Goal: Task Accomplishment & Management: Complete application form

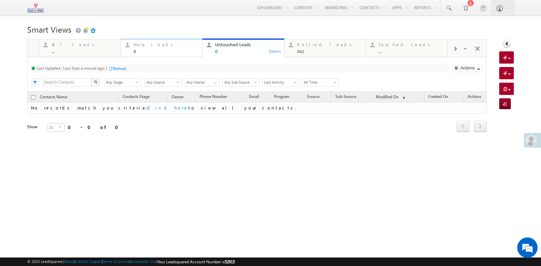
drag, startPoint x: 135, startPoint y: 52, endPoint x: 134, endPoint y: 57, distance: 5.3
click at [135, 52] on div "8" at bounding box center [165, 51] width 65 height 5
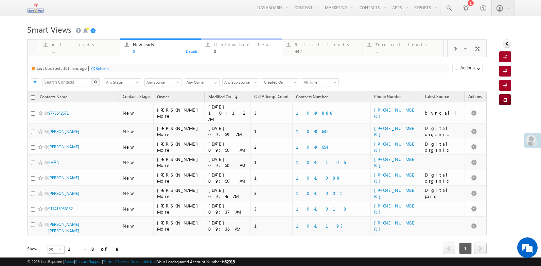
click at [216, 46] on div "Untouched Leads" at bounding box center [246, 44] width 64 height 5
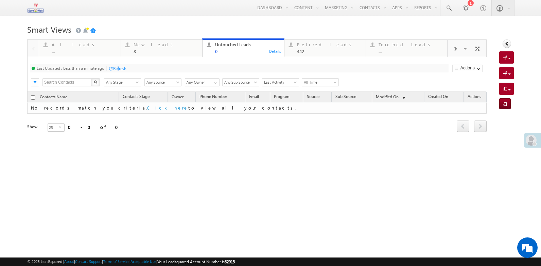
click at [120, 69] on div "Refresh" at bounding box center [119, 68] width 13 height 5
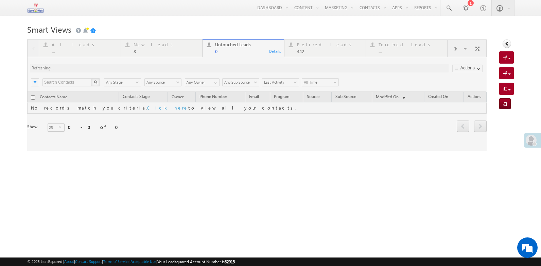
click at [120, 69] on div at bounding box center [257, 94] width 460 height 111
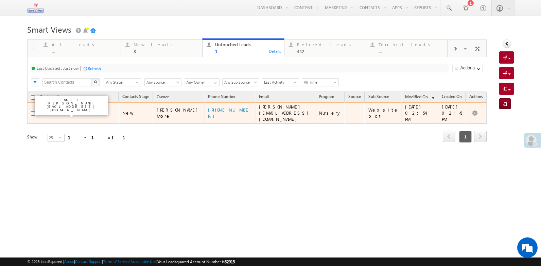
click at [68, 110] on link "Shagufta Banu" at bounding box center [63, 112] width 31 height 5
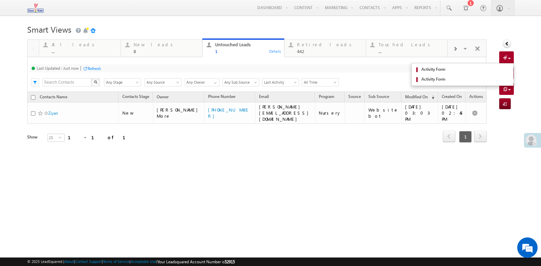
click at [505, 55] on span at bounding box center [506, 58] width 6 height 7
drag, startPoint x: 506, startPoint y: 59, endPoint x: 506, endPoint y: 69, distance: 10.2
click at [506, 64] on div "Quick Add Contacts Activity Form Activity Form" at bounding box center [506, 57] width 15 height 12
drag, startPoint x: 506, startPoint y: 69, endPoint x: 506, endPoint y: 60, distance: 8.8
click at [506, 60] on span at bounding box center [506, 58] width 6 height 7
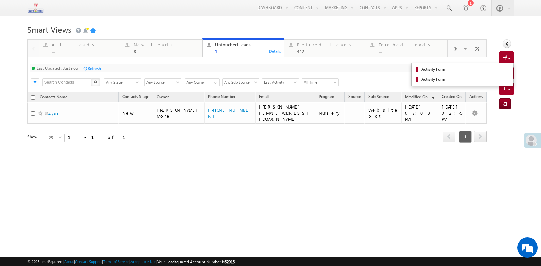
click at [510, 58] on span at bounding box center [509, 58] width 3 height 1
click at [490, 70] on span "Activity Form" at bounding box center [464, 69] width 90 height 6
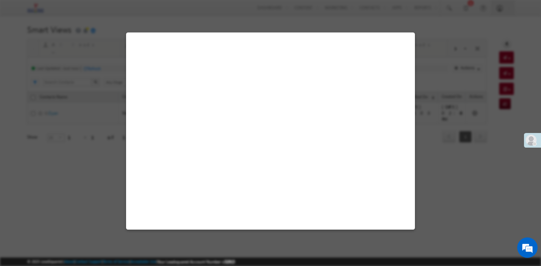
select select "Admissions"
select select "Inbound Phone call"
select select "Inbound Phone Call"
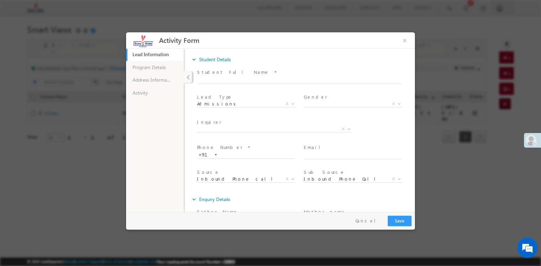
click at [218, 84] on span at bounding box center [297, 87] width 200 height 7
click at [218, 83] on span at bounding box center [302, 80] width 211 height 7
paste input "Ziyan"
click at [217, 79] on input "Ziyan" at bounding box center [299, 80] width 205 height 7
type input "Ziyan"
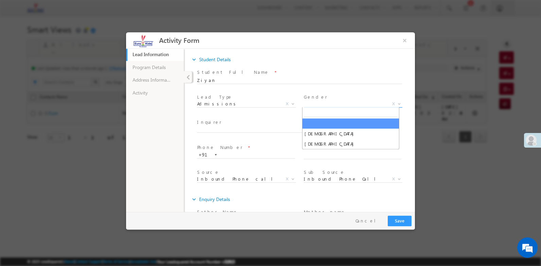
click at [334, 101] on span "X" at bounding box center [353, 104] width 99 height 7
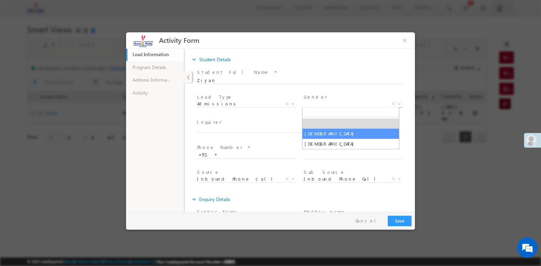
select select "Male"
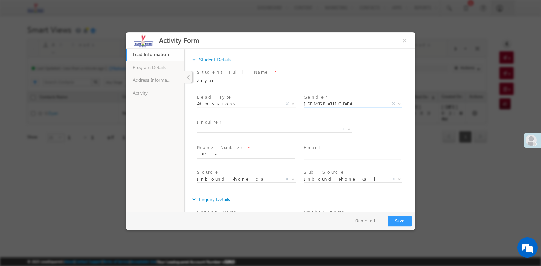
click at [222, 128] on span "X" at bounding box center [274, 129] width 155 height 7
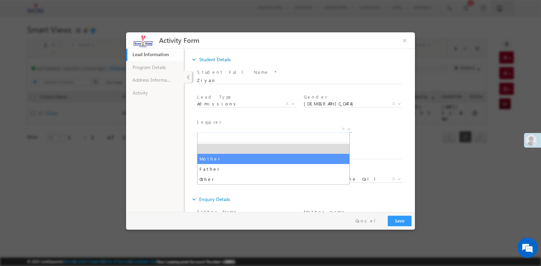
select select "Mother"
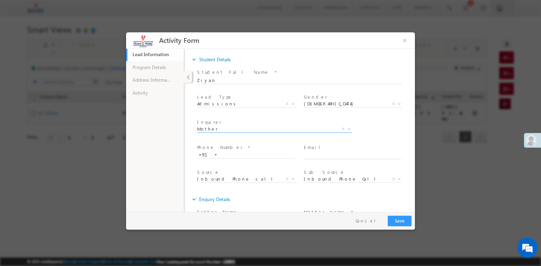
scroll to position [71, 0]
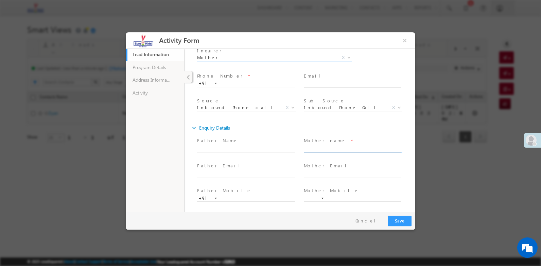
click at [322, 149] on input "text" at bounding box center [353, 148] width 98 height 7
paste input "shagufta"
type input "shagufta"
click input "text"
paste input "shagufta.b@outlook.com"
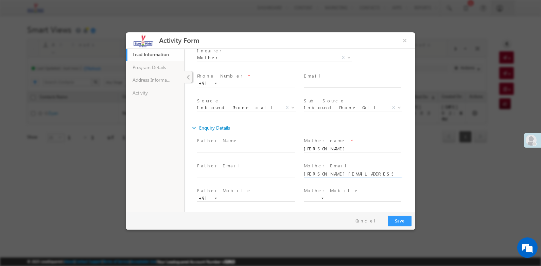
type input "shagufta.b@outlook.com"
click at [324, 195] on input "text" at bounding box center [353, 198] width 98 height 7
paste input "8904"
click at [314, 196] on input "+8904" at bounding box center [312, 198] width 14 height 6
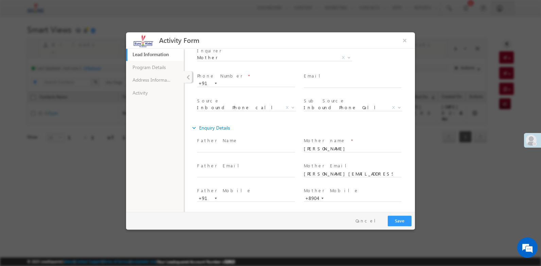
type input "+"
click at [329, 198] on input "text" at bounding box center [353, 198] width 98 height 7
paste input "8904821106"
type input "8904821106"
click at [165, 68] on link "Program Details" at bounding box center [155, 67] width 58 height 13
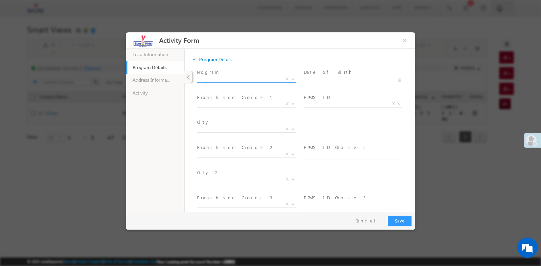
click at [220, 82] on span "X" at bounding box center [246, 80] width 99 height 7
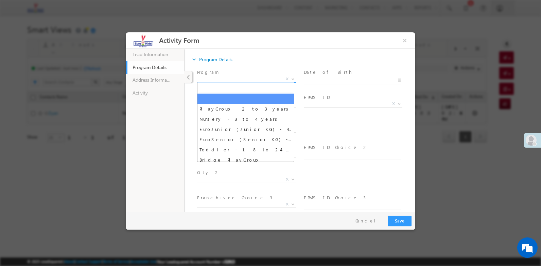
click at [220, 80] on span "X" at bounding box center [246, 79] width 99 height 7
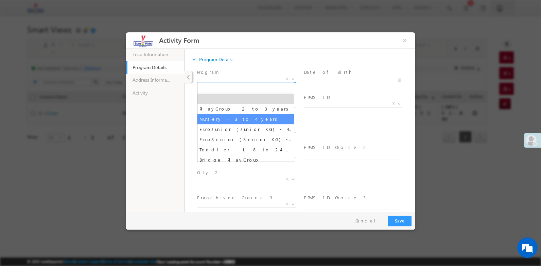
select select "Nursery - 3 to 4 years"
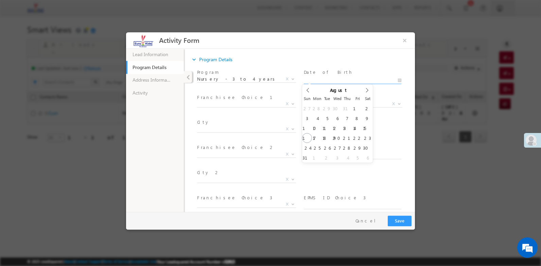
click at [310, 80] on input "text" at bounding box center [353, 80] width 98 height 7
type input "26/08/2025"
click at [311, 80] on input "26/08/2025" at bounding box center [353, 80] width 98 height 7
click at [330, 90] on span "August" at bounding box center [339, 90] width 18 height 4
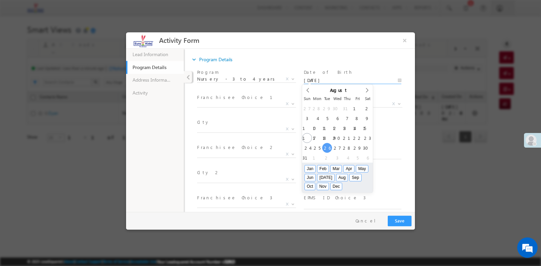
drag, startPoint x: 359, startPoint y: 175, endPoint x: 354, endPoint y: 163, distance: 13.1
click at [316, 182] on button "Oct" at bounding box center [309, 185] width 11 height 7
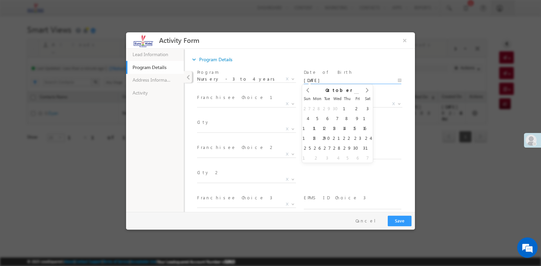
click at [354, 93] on span at bounding box center [356, 94] width 5 height 3
click at [354, 96] on span at bounding box center [356, 97] width 5 height 3
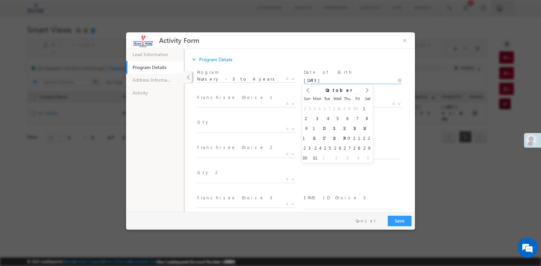
type input "2021"
click at [354, 96] on span at bounding box center [356, 97] width 5 height 3
type input "26/10/2021"
click at [218, 102] on span "X" at bounding box center [246, 104] width 99 height 7
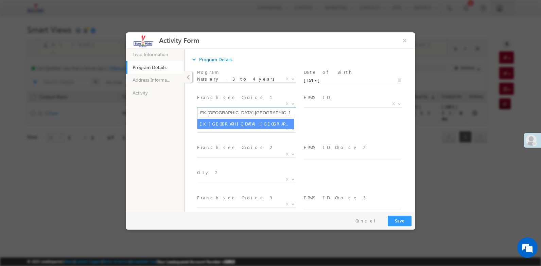
type input "EK-Bangalore-Singasandra"
select select "EK-Bangalore-Singasandra"
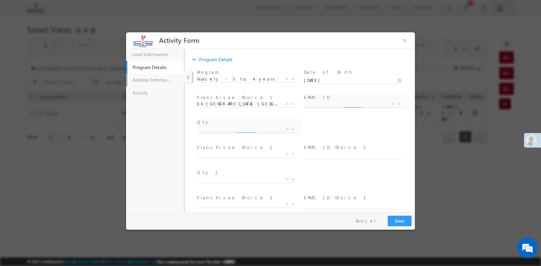
click at [161, 80] on link "Address Information" at bounding box center [155, 80] width 58 height 13
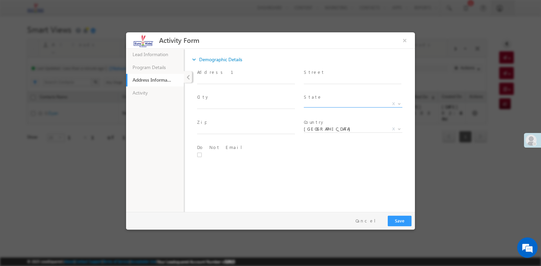
click at [321, 106] on span "X" at bounding box center [353, 104] width 99 height 7
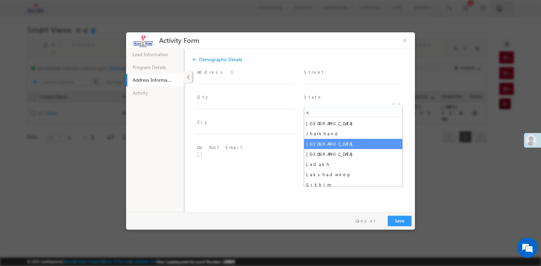
type input "k"
select select "Karnataka"
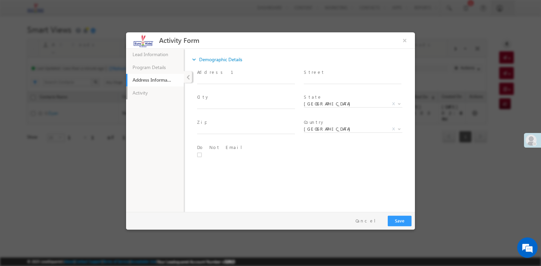
click at [152, 95] on link "Activity" at bounding box center [155, 92] width 58 height 13
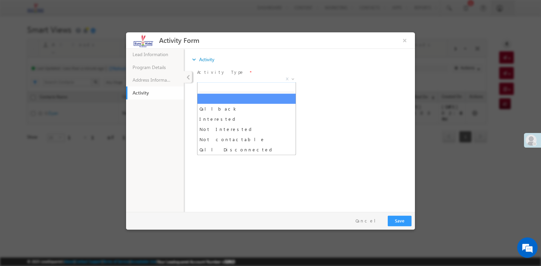
click at [231, 80] on span "X" at bounding box center [246, 79] width 99 height 7
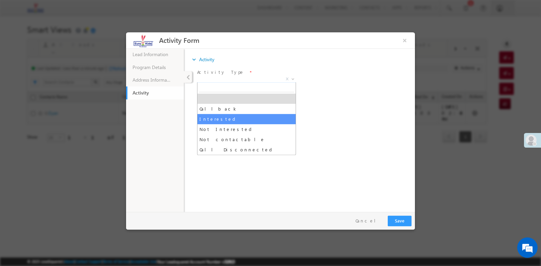
select select "Interested"
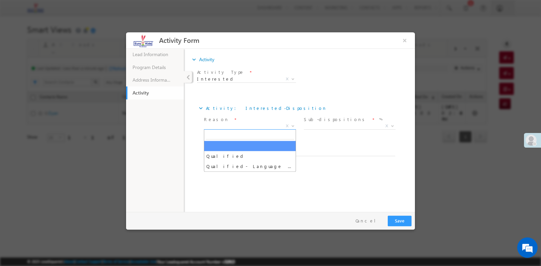
drag, startPoint x: 223, startPoint y: 126, endPoint x: 214, endPoint y: 159, distance: 34.3
click at [221, 127] on span "X" at bounding box center [250, 126] width 92 height 7
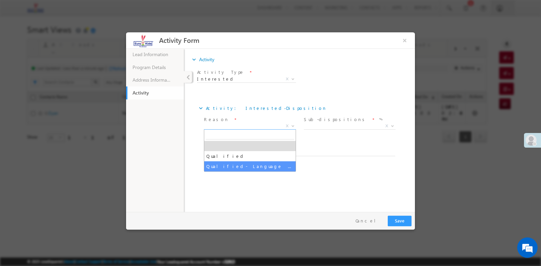
click at [175, 164] on ul "Lead Information 21% Completed Program Details Address Information Activity" at bounding box center [155, 129] width 58 height 163
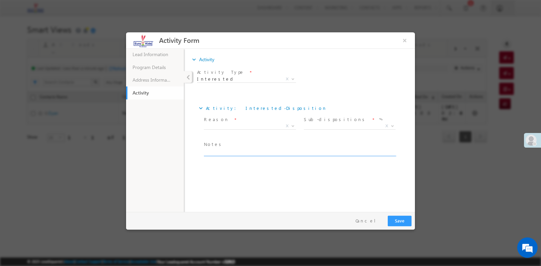
click at [231, 154] on textarea at bounding box center [299, 152] width 191 height 8
paste textarea "EK-Bangalore-Singasandra"
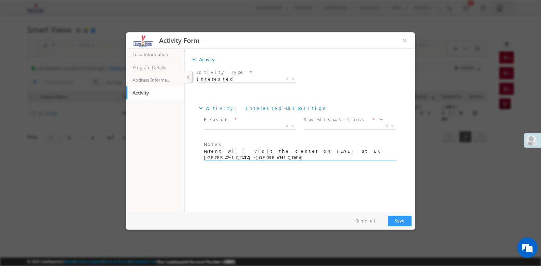
scroll to position [1, 0]
drag, startPoint x: 286, startPoint y: 150, endPoint x: 297, endPoint y: 152, distance: 11.0
click at [287, 150] on textarea "Parent will visit the center on 18 Aug 2025 at EK-Bangalore-Singasandra" at bounding box center [299, 154] width 191 height 13
click at [363, 153] on textarea "Parent will visit the center on 18 Aug 2025 at 12 pm at EK-Bangalore-Singasandra" at bounding box center [299, 154] width 191 height 13
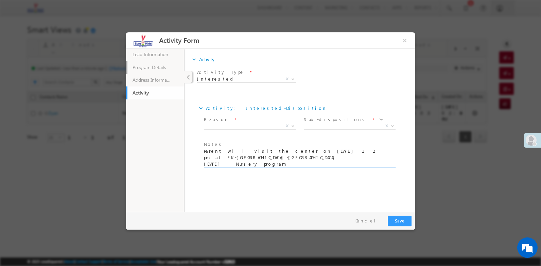
type textarea "Parent will visit the center on 18 Aug 2025 at 12 pm at EK-Bangalore-Singasandr…"
click at [160, 67] on link "Program Details" at bounding box center [155, 67] width 58 height 13
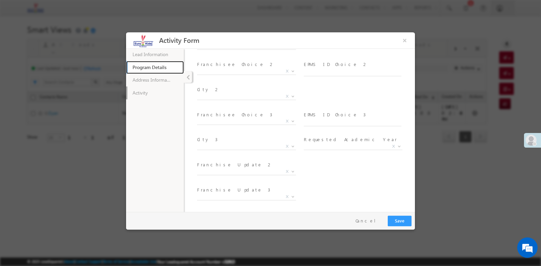
scroll to position [83, 0]
click at [169, 97] on link "Activity" at bounding box center [155, 92] width 58 height 13
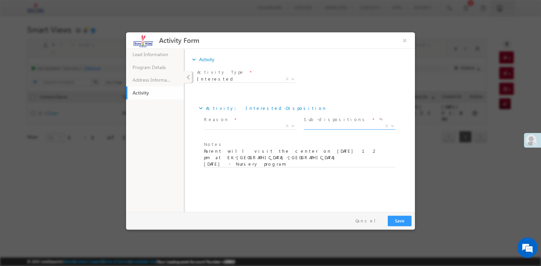
click at [335, 126] on span "X" at bounding box center [350, 126] width 92 height 7
click at [234, 121] on span "Reason *" at bounding box center [250, 119] width 92 height 7
click at [232, 127] on span "X" at bounding box center [250, 126] width 92 height 7
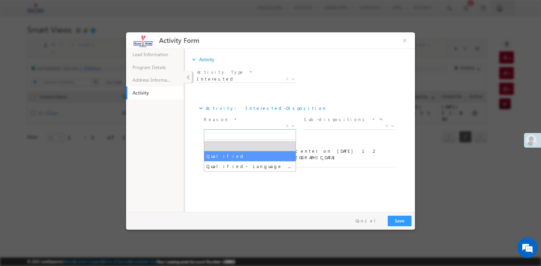
drag, startPoint x: 232, startPoint y: 153, endPoint x: 257, endPoint y: 149, distance: 25.1
select select "Qualified"
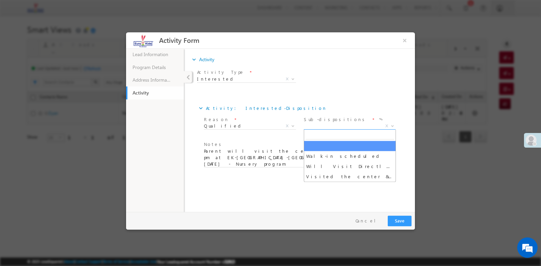
click at [369, 124] on span "X" at bounding box center [350, 126] width 92 height 7
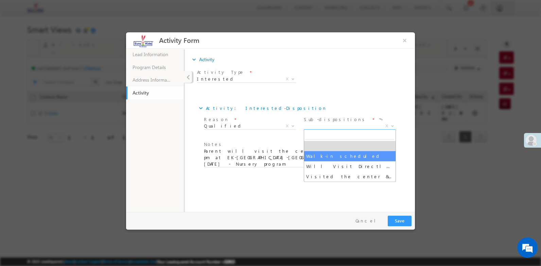
select select "Walk-in scheduled"
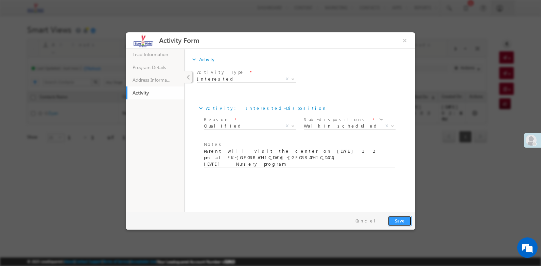
click at [404, 224] on button "Save" at bounding box center [400, 220] width 24 height 11
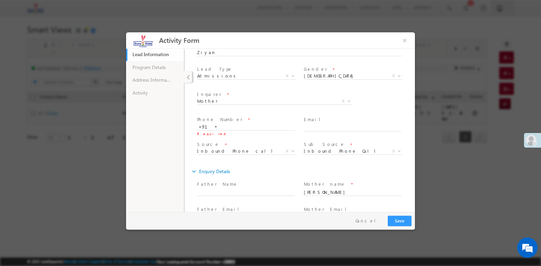
scroll to position [2, 0]
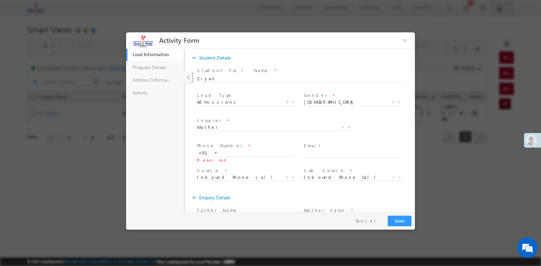
click at [223, 153] on div "expand_more Student Details * Ziyan" at bounding box center [303, 166] width 224 height 228
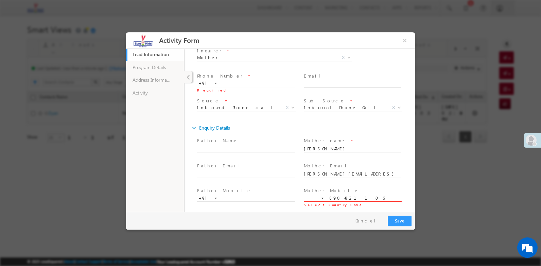
click at [336, 195] on input "8904821106" at bounding box center [353, 198] width 98 height 7
click at [225, 85] on input "text" at bounding box center [246, 83] width 98 height 7
paste input "8904821106"
type input "8904821106"
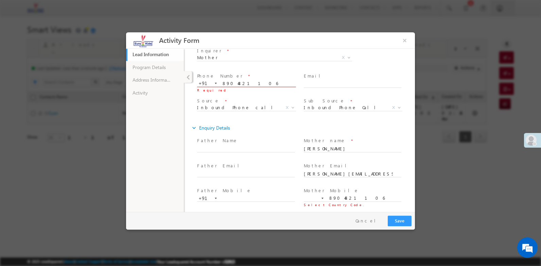
drag, startPoint x: 312, startPoint y: 191, endPoint x: 312, endPoint y: 198, distance: 7.1
click at [312, 197] on div "Mother Mobile * 8904821106 Select Country Code." at bounding box center [356, 194] width 104 height 15
click at [312, 198] on input at bounding box center [312, 198] width 14 height 6
type input "+91"
click at [396, 219] on button "Save" at bounding box center [400, 220] width 24 height 11
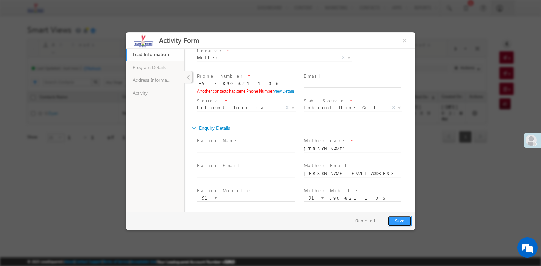
click at [402, 222] on button "Save" at bounding box center [400, 220] width 24 height 11
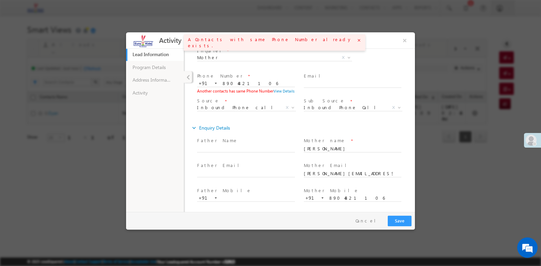
click at [211, 81] on input "+91" at bounding box center [205, 83] width 14 height 6
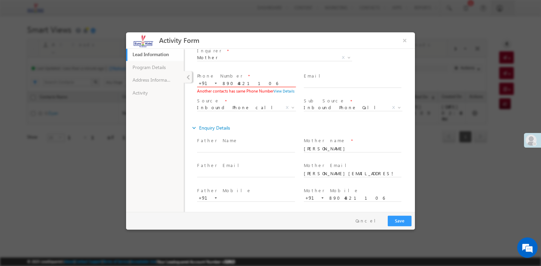
click at [221, 84] on input "8904821106" at bounding box center [246, 83] width 98 height 7
click at [210, 83] on input "+91" at bounding box center [205, 83] width 14 height 6
type input "+"
click at [399, 220] on button "Save" at bounding box center [400, 220] width 24 height 11
click at [403, 222] on button "Save" at bounding box center [400, 220] width 24 height 11
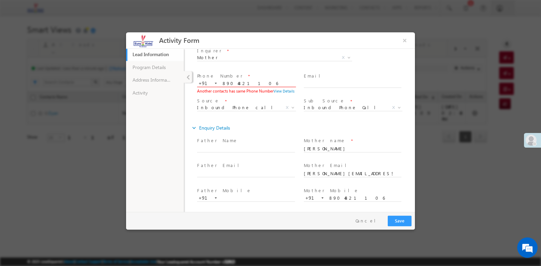
click at [209, 82] on input "+91" at bounding box center [205, 83] width 14 height 6
type input "+"
type input "+01"
click at [398, 218] on button "Save" at bounding box center [400, 220] width 24 height 11
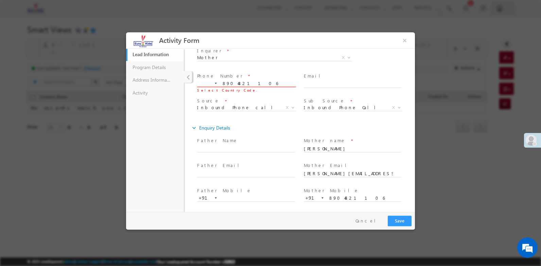
click at [221, 82] on input "8904821106" at bounding box center [246, 83] width 98 height 7
type input "918904821106"
click at [202, 85] on input at bounding box center [205, 83] width 14 height 6
type input "+91"
click at [407, 218] on button "Save" at bounding box center [400, 220] width 24 height 11
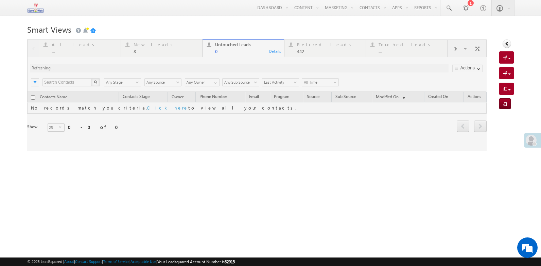
click at [455, 49] on div at bounding box center [257, 94] width 460 height 111
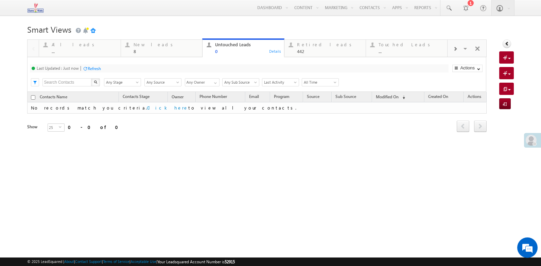
click at [454, 50] on span at bounding box center [455, 48] width 4 height 5
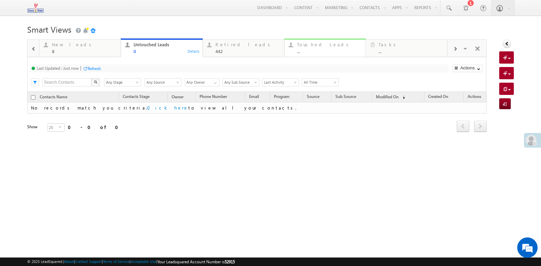
click at [315, 48] on div "Touched Leads ..." at bounding box center [329, 46] width 65 height 13
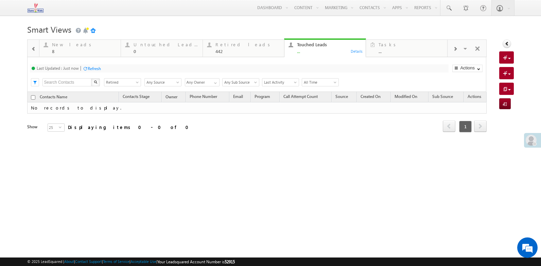
scroll to position [0, 0]
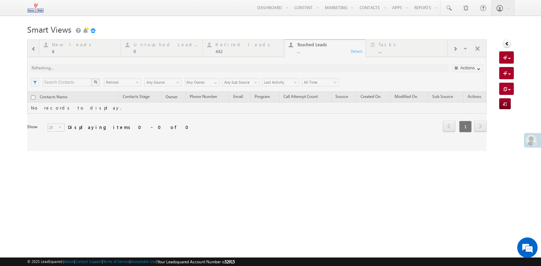
click at [457, 49] on div at bounding box center [257, 94] width 460 height 111
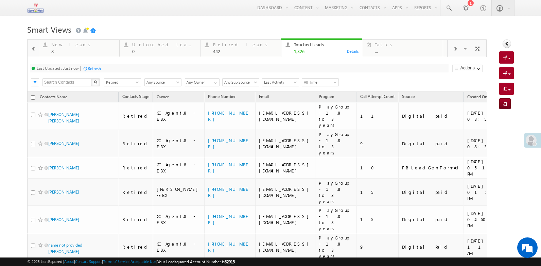
click at [453, 49] on span at bounding box center [455, 48] width 4 height 5
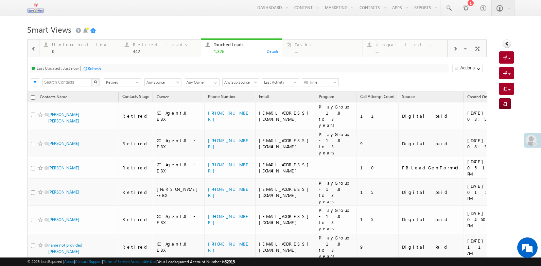
click at [448, 46] on div at bounding box center [454, 48] width 15 height 15
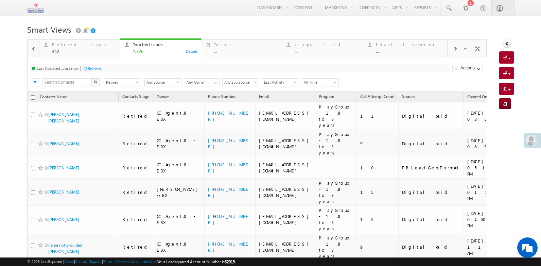
click at [453, 48] on span at bounding box center [455, 48] width 4 height 5
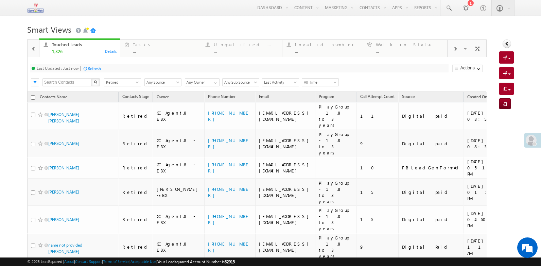
click at [453, 48] on span at bounding box center [455, 48] width 4 height 5
click at [451, 48] on div "Visible Tabs All leads Default New leads Default Untouched Leads Default Retire…" at bounding box center [466, 48] width 39 height 16
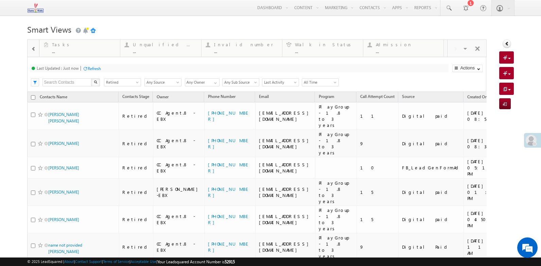
click at [34, 47] on span at bounding box center [33, 48] width 5 height 5
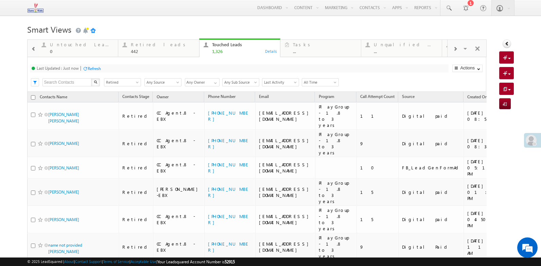
click at [34, 47] on span at bounding box center [33, 48] width 5 height 5
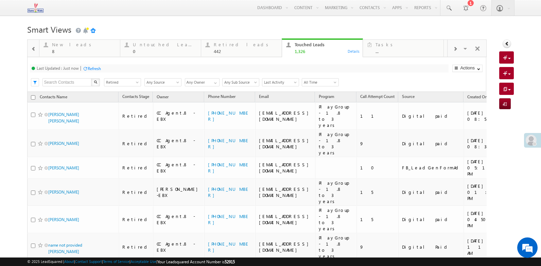
click at [34, 47] on span at bounding box center [33, 48] width 5 height 5
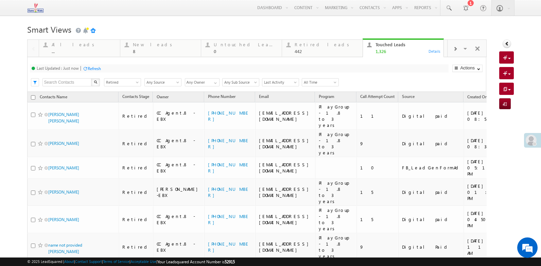
click at [34, 47] on div at bounding box center [34, 48] width 12 height 16
click at [56, 46] on div "All leads" at bounding box center [84, 44] width 64 height 5
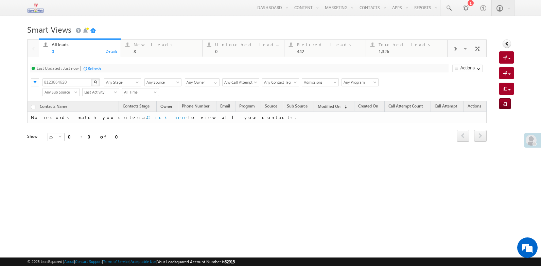
click at [92, 67] on div "Refresh" at bounding box center [94, 68] width 13 height 5
click at [97, 67] on div "Refresh" at bounding box center [94, 68] width 13 height 5
click at [95, 68] on div "Refresh" at bounding box center [94, 68] width 13 height 5
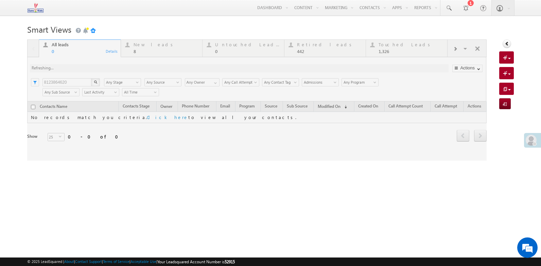
click at [136, 46] on div at bounding box center [257, 99] width 460 height 121
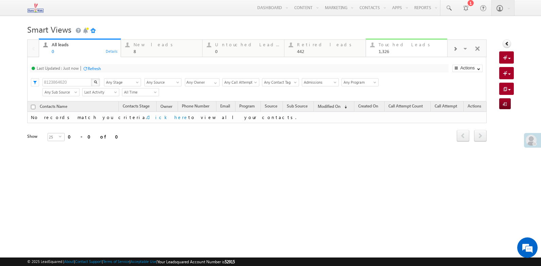
click at [392, 48] on div "Touched Leads 1,326" at bounding box center [410, 46] width 65 height 13
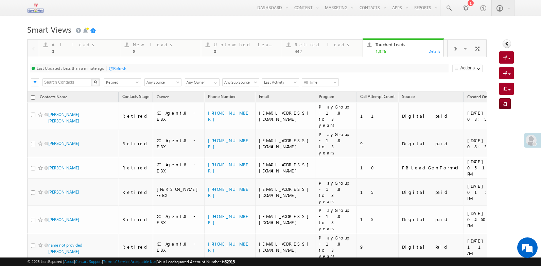
click at [116, 70] on div "Refresh" at bounding box center [119, 68] width 13 height 5
click at [67, 81] on input "text" at bounding box center [66, 82] width 49 height 8
paste input "8904821106"
type input "8904821106"
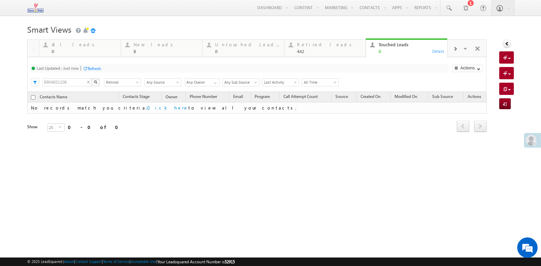
click at [80, 80] on input "8904821106" at bounding box center [66, 82] width 49 height 8
click at [80, 81] on input "8904821106" at bounding box center [66, 82] width 49 height 8
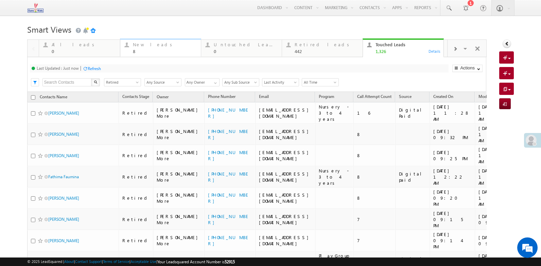
click at [168, 52] on div "8" at bounding box center [165, 51] width 64 height 5
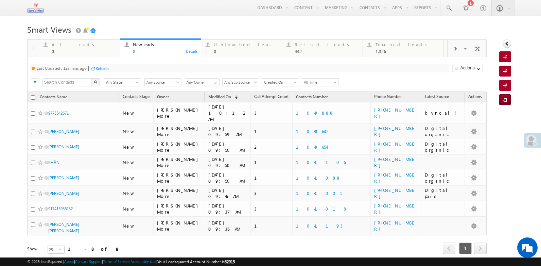
click at [106, 68] on div "Refresh" at bounding box center [101, 68] width 13 height 5
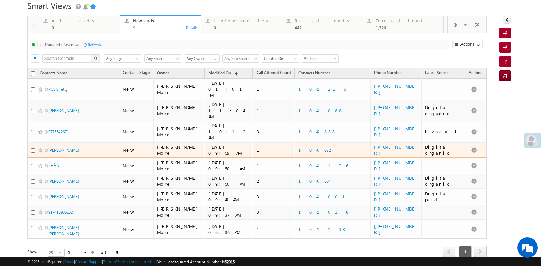
scroll to position [31, 0]
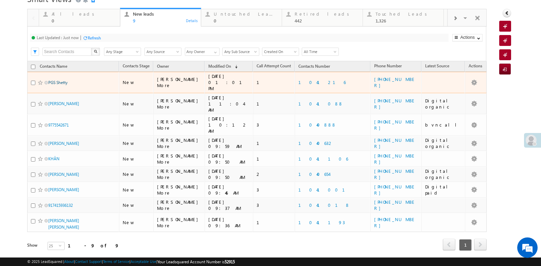
click at [63, 80] on link "PGS Shetty" at bounding box center [57, 82] width 19 height 5
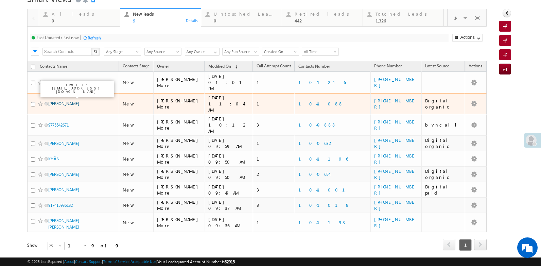
click at [79, 101] on link "[PERSON_NAME]" at bounding box center [63, 103] width 31 height 5
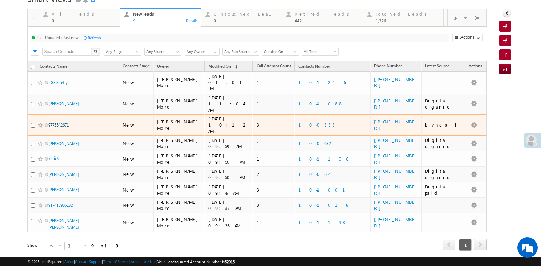
click at [67, 122] on link "9775542671" at bounding box center [58, 124] width 20 height 5
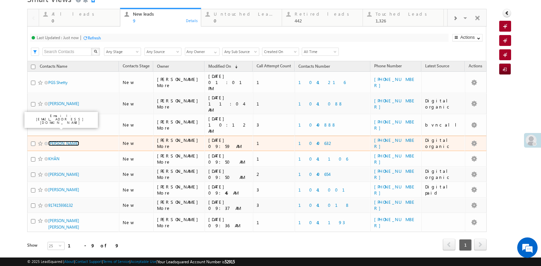
drag, startPoint x: 65, startPoint y: 127, endPoint x: 61, endPoint y: 131, distance: 5.5
click at [66, 141] on link "[PERSON_NAME]" at bounding box center [63, 143] width 31 height 5
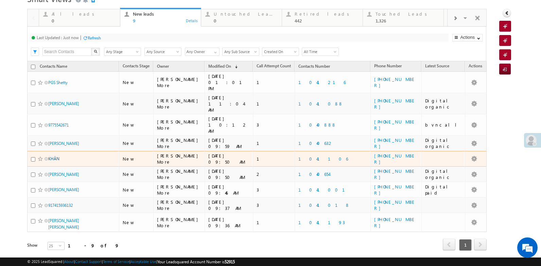
click at [52, 156] on link "KHÂN" at bounding box center [53, 158] width 11 height 5
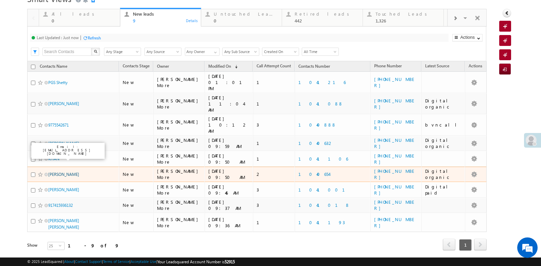
click at [66, 172] on link "[PERSON_NAME]" at bounding box center [63, 174] width 31 height 5
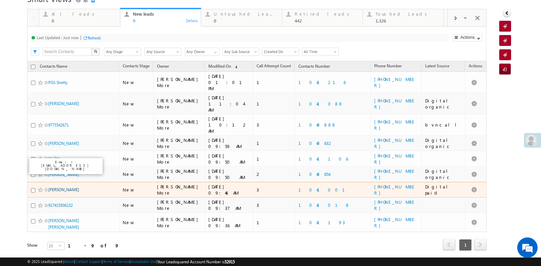
click at [69, 187] on link "[PERSON_NAME]" at bounding box center [63, 189] width 31 height 5
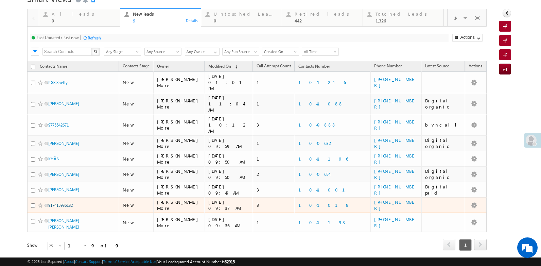
click at [73, 202] on link "917415936132" at bounding box center [60, 204] width 24 height 5
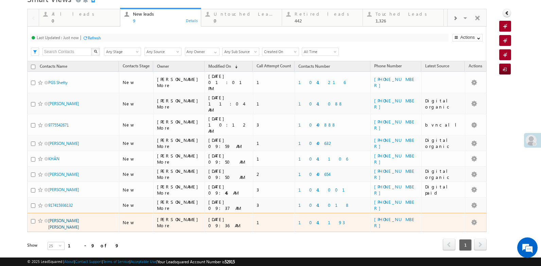
click at [78, 218] on link "[PERSON_NAME] [PERSON_NAME]" at bounding box center [63, 224] width 31 height 12
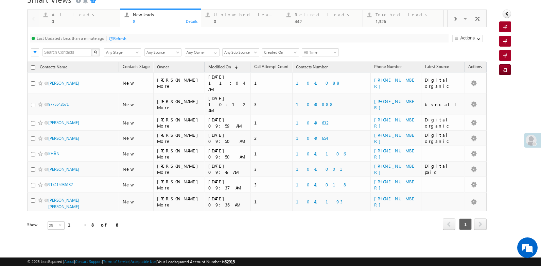
scroll to position [0, 0]
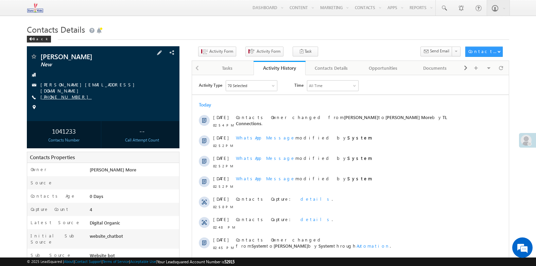
click at [60, 96] on link "[PHONE_NUMBER]" at bounding box center [65, 97] width 51 height 6
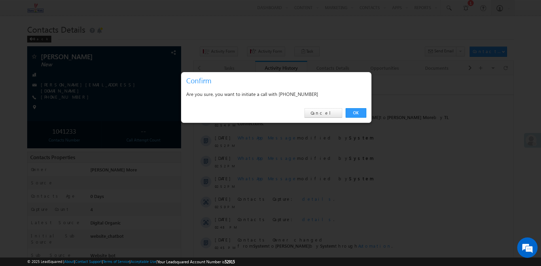
click at [299, 93] on div "Are you sure, you want to initiate a call with [PHONE_NUMBER]" at bounding box center [276, 94] width 180 height 8
copy div "8904821106"
click at [328, 114] on link "Cancel" at bounding box center [323, 113] width 38 height 10
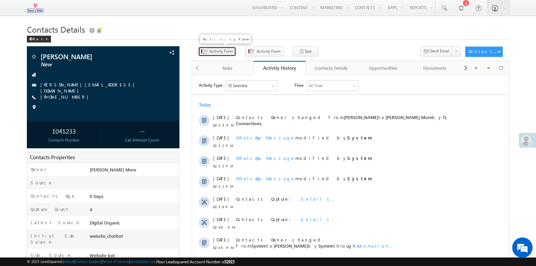
click at [211, 53] on span "Activity Form" at bounding box center [221, 51] width 24 height 6
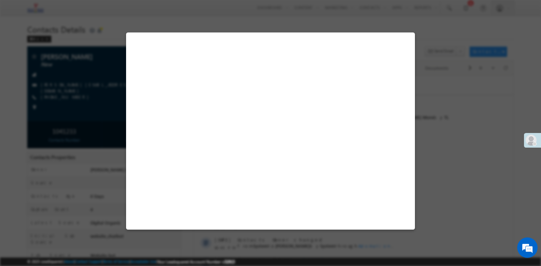
select select "Admissions"
select select "Website bot"
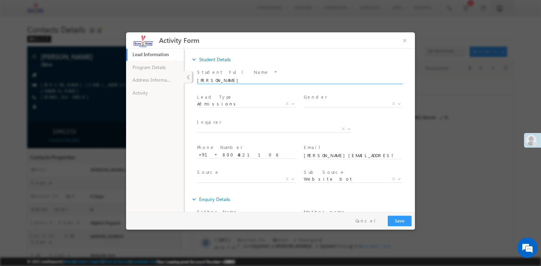
click at [235, 82] on input "Shagufta Banu" at bounding box center [299, 80] width 205 height 7
type input "Shagufta Banu Ziyan"
click at [160, 79] on link "Address Information" at bounding box center [155, 80] width 58 height 13
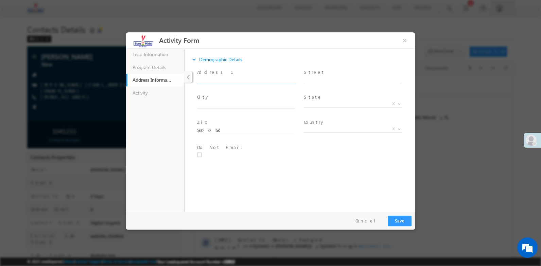
click at [213, 79] on input "text" at bounding box center [246, 80] width 98 height 7
paste input "EK-Bangalore-Singasandra"
type input "EK-Bangalore-Singasandra"
click at [164, 69] on link "Program Details" at bounding box center [155, 67] width 58 height 13
click at [164, 55] on link "Lead Information 36% Completed" at bounding box center [155, 54] width 58 height 13
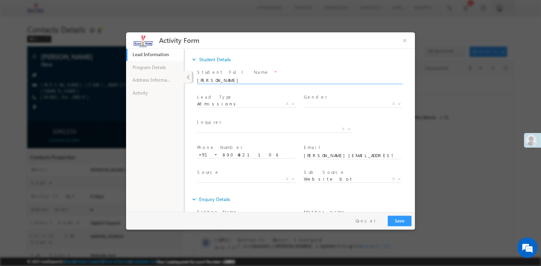
drag, startPoint x: 227, startPoint y: 79, endPoint x: 114, endPoint y: 78, distance: 113.4
click at [126, 78] on html "Activity Form × 36% Completed" at bounding box center [270, 122] width 289 height 180
click at [213, 80] on input "Ziyan" at bounding box center [299, 80] width 205 height 7
type input "Ziyan"
click at [161, 69] on link "Program Details" at bounding box center [155, 67] width 58 height 13
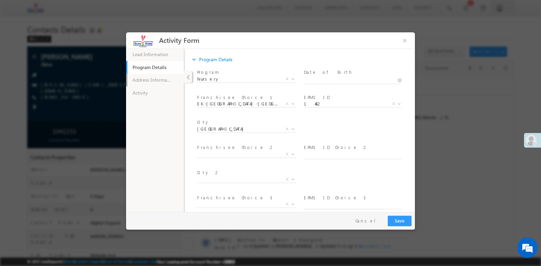
click at [162, 81] on link "Address Information" at bounding box center [155, 80] width 58 height 13
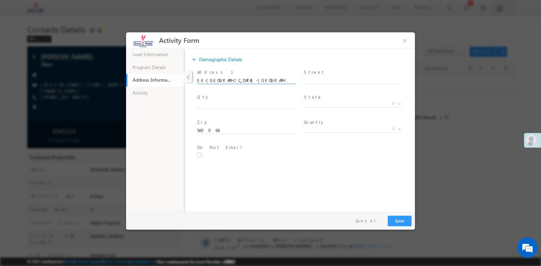
click at [261, 77] on input "EK-Bangalore-Singasandra" at bounding box center [246, 80] width 98 height 7
click at [231, 106] on input "text" at bounding box center [246, 105] width 98 height 7
type input "[GEOGRAPHIC_DATA]"
click at [150, 53] on link "Lead Information 36% Completed" at bounding box center [155, 54] width 58 height 13
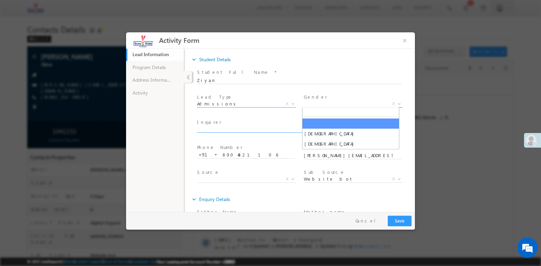
click at [316, 101] on span "X" at bounding box center [353, 104] width 99 height 7
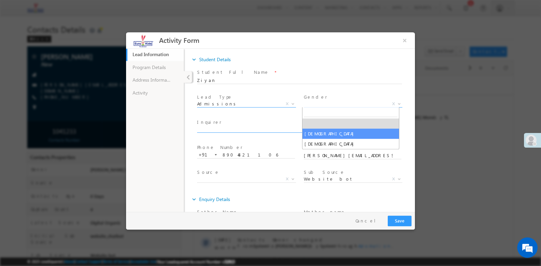
select select "[DEMOGRAPHIC_DATA]"
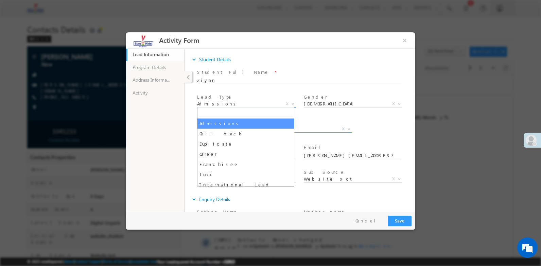
click at [226, 101] on span "Admissions" at bounding box center [238, 104] width 83 height 6
click at [121, 112] on div at bounding box center [270, 133] width 541 height 266
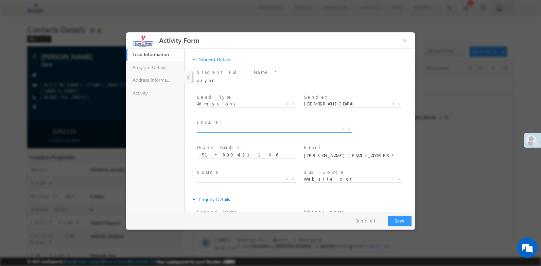
click at [176, 126] on ul "Lead Information 36% Completed Program Details Address Information Activity" at bounding box center [155, 129] width 58 height 163
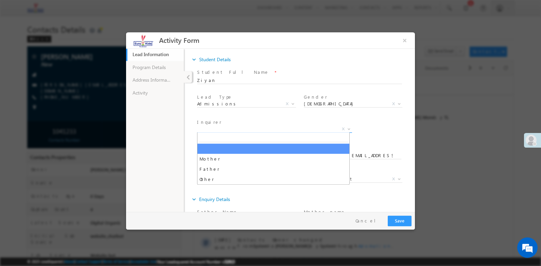
click at [203, 129] on span "X" at bounding box center [274, 129] width 155 height 7
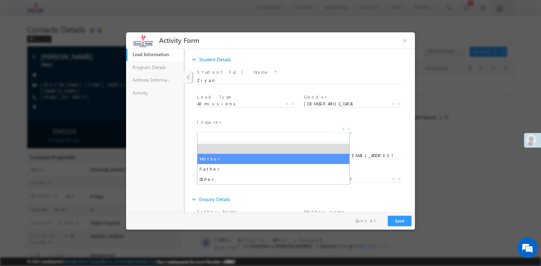
select select "Mother"
type input "shagufta.b@outlook.com"
type input "8904821106"
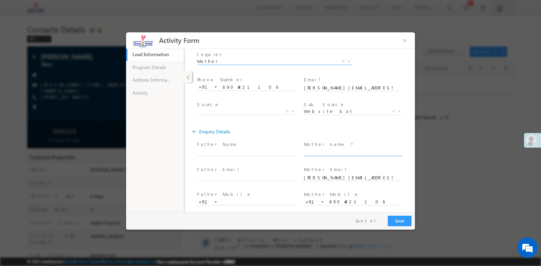
scroll to position [68, 0]
click input "shagufta.b@outlook.com"
click at [311, 151] on input "text" at bounding box center [353, 152] width 98 height 7
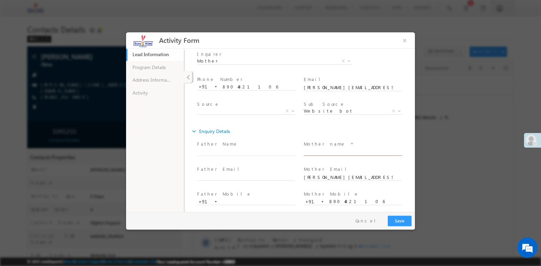
paste input "shagufta"
click at [304, 150] on input "shagufta" at bounding box center [353, 152] width 98 height 7
click at [304, 151] on input "shagufta" at bounding box center [353, 152] width 98 height 7
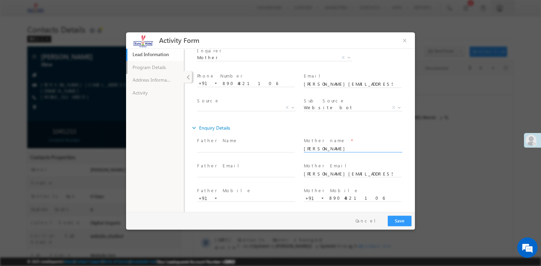
type input "shagufta"
click at [161, 70] on link "Program Details" at bounding box center [155, 67] width 58 height 13
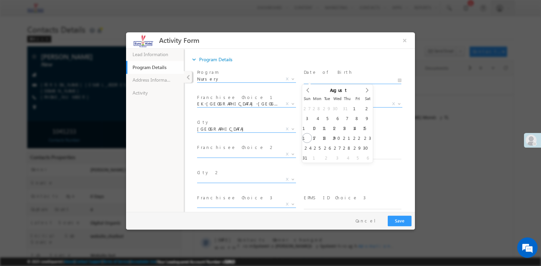
click at [321, 81] on input "text" at bounding box center [353, 80] width 98 height 7
click at [330, 91] on span "August" at bounding box center [339, 90] width 18 height 4
click at [316, 182] on button "Oct" at bounding box center [309, 185] width 11 height 7
type input "26/10/2025"
click at [323, 82] on input "26/10/2025" at bounding box center [353, 80] width 98 height 7
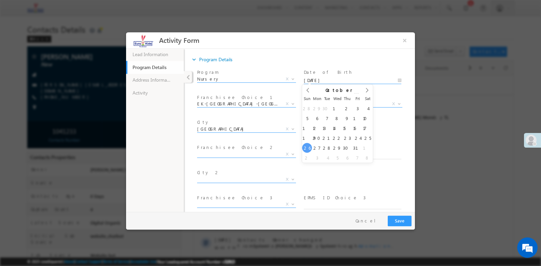
drag, startPoint x: 323, startPoint y: 82, endPoint x: 347, endPoint y: 91, distance: 25.9
click at [347, 93] on input "2025" at bounding box center [337, 95] width 43 height 5
click at [354, 96] on span at bounding box center [356, 97] width 5 height 3
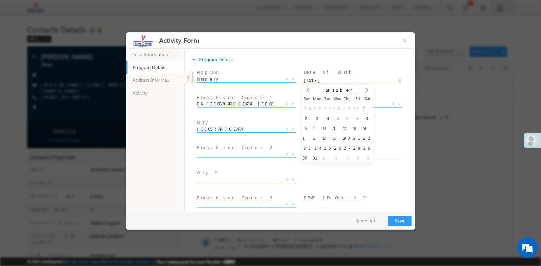
type input "2021"
click at [354, 96] on span at bounding box center [356, 97] width 5 height 3
click at [267, 76] on span "Nursery" at bounding box center [238, 79] width 83 height 6
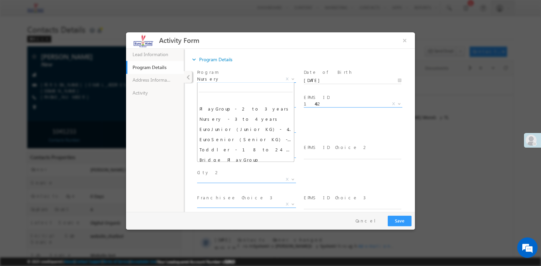
scroll to position [65, 0]
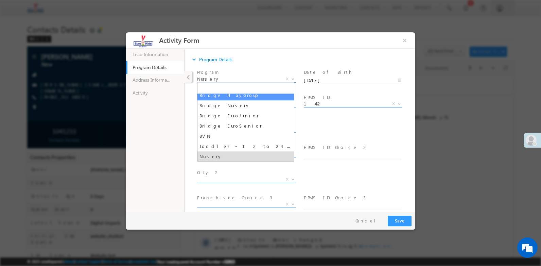
click at [236, 76] on span "Nursery" at bounding box center [238, 79] width 83 height 6
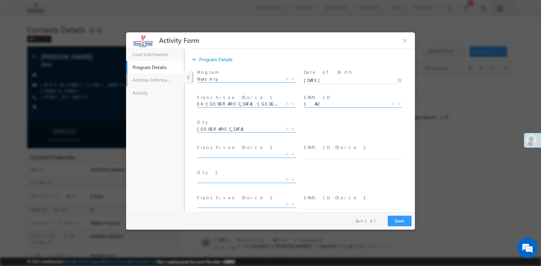
click at [150, 84] on link "Address Information" at bounding box center [155, 80] width 58 height 13
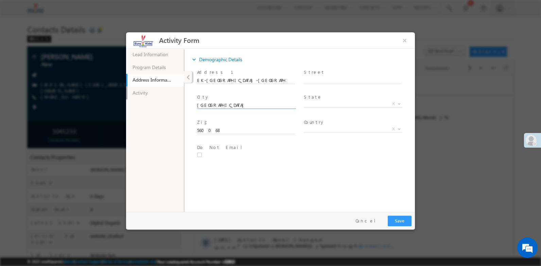
click at [155, 94] on link "Activity" at bounding box center [155, 92] width 58 height 13
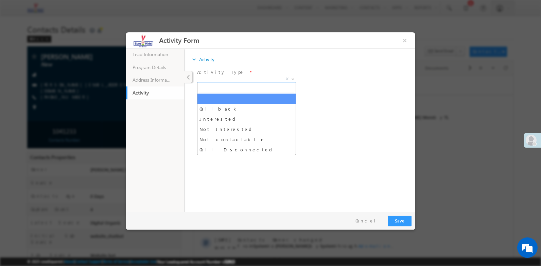
click at [214, 79] on span "X" at bounding box center [246, 79] width 99 height 7
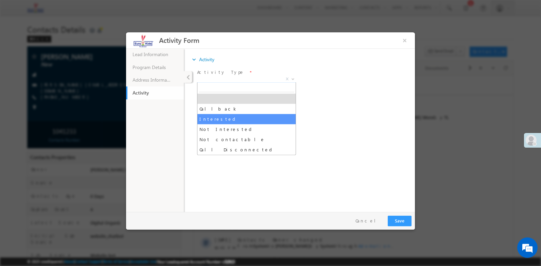
select select "Interested"
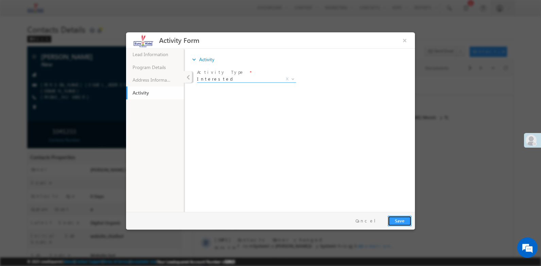
click at [403, 221] on button "Save" at bounding box center [400, 220] width 24 height 11
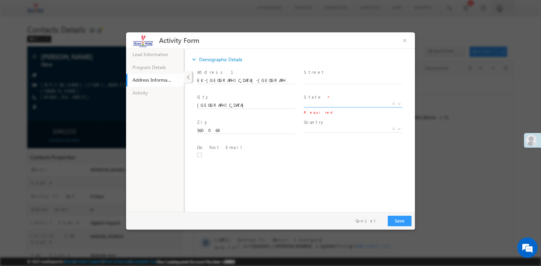
click at [320, 124] on span "Country *" at bounding box center [353, 122] width 98 height 7
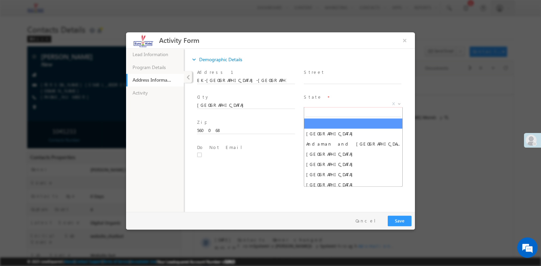
click at [311, 103] on span "X" at bounding box center [353, 104] width 99 height 7
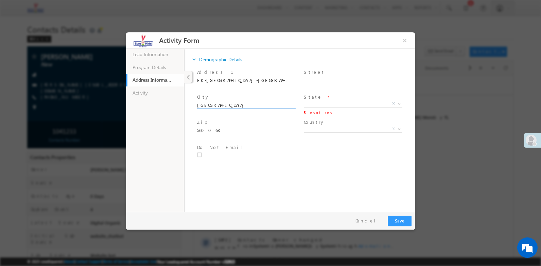
click at [211, 105] on input "Bangalore" at bounding box center [246, 105] width 98 height 7
click at [321, 106] on span "X" at bounding box center [353, 104] width 99 height 7
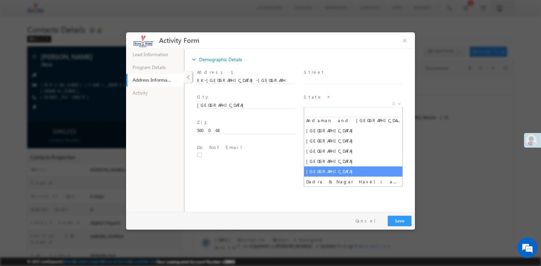
scroll to position [34, 0]
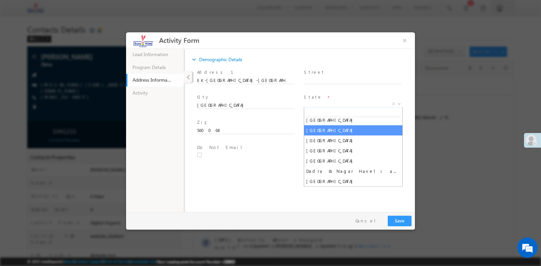
paste input "Karnataka"
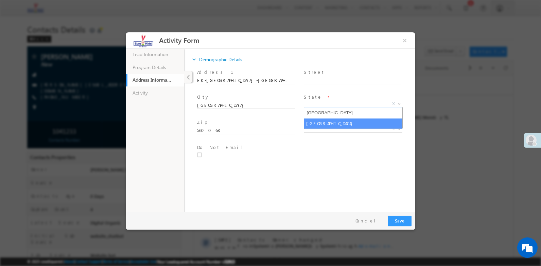
type input "Karnataka"
select select "Karnataka"
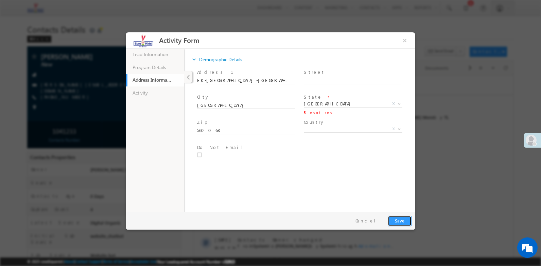
click at [398, 218] on button "Save" at bounding box center [400, 220] width 24 height 11
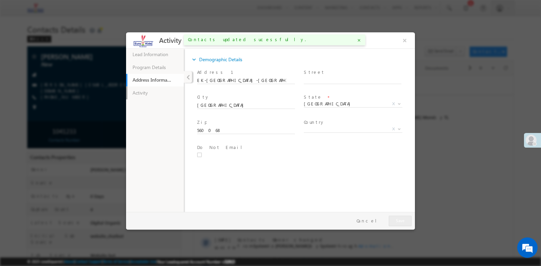
click at [151, 91] on link "Activity" at bounding box center [155, 92] width 58 height 13
click at [249, 74] on span "Activity Type *" at bounding box center [246, 72] width 98 height 7
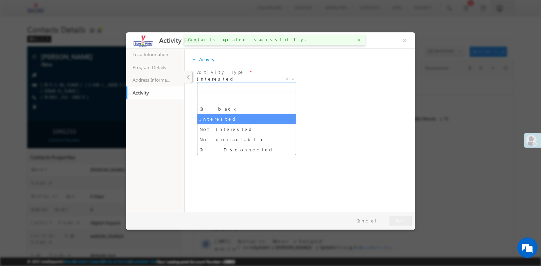
click at [292, 79] on span at bounding box center [292, 78] width 7 height 9
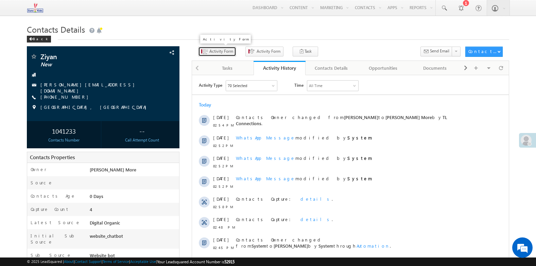
click at [209, 51] on span "Activity Form" at bounding box center [221, 51] width 24 height 6
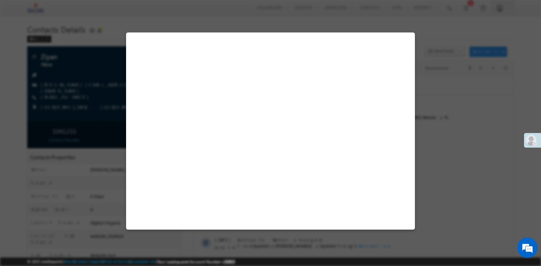
select select "Admissions"
select select "Male"
select select "Mother"
select select "Website bot"
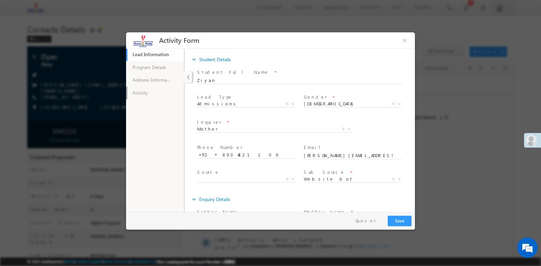
click at [166, 93] on link "Activity" at bounding box center [155, 92] width 58 height 13
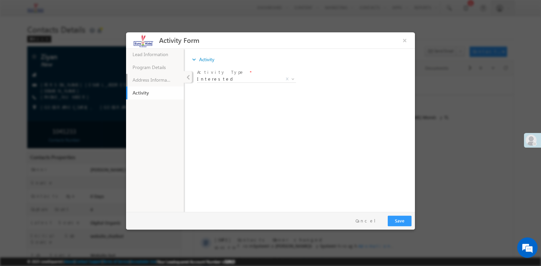
click at [154, 79] on link "Address Information" at bounding box center [155, 80] width 58 height 13
click at [162, 68] on link "Program Details" at bounding box center [155, 67] width 58 height 13
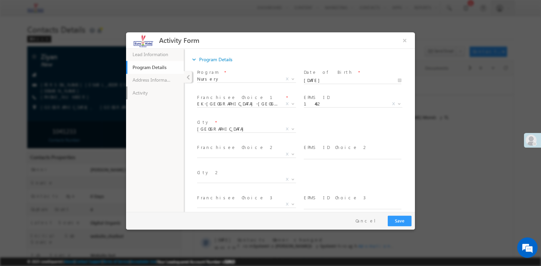
click at [156, 96] on link "Activity" at bounding box center [155, 92] width 58 height 13
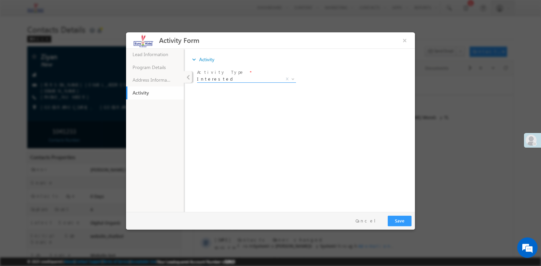
click at [231, 83] on span "Interested X" at bounding box center [246, 80] width 99 height 7
click at [293, 76] on span at bounding box center [292, 78] width 7 height 9
click at [161, 78] on link "Address Information" at bounding box center [155, 80] width 58 height 13
click at [158, 67] on link "Program Details" at bounding box center [155, 67] width 58 height 13
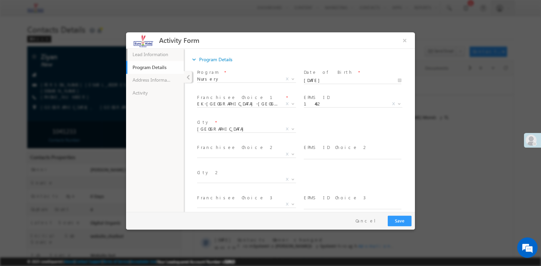
click at [165, 51] on link "Lead Information 71% Completed" at bounding box center [155, 54] width 58 height 13
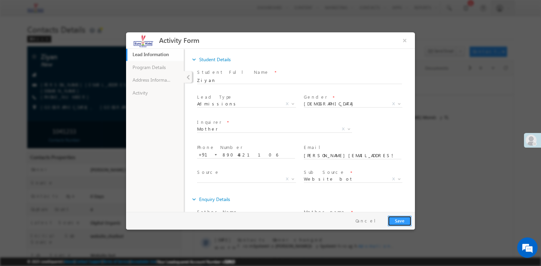
click at [400, 224] on button "Save" at bounding box center [400, 220] width 24 height 11
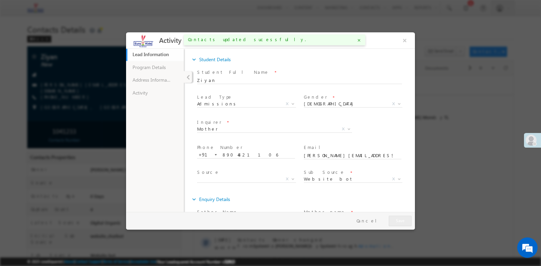
click at [163, 102] on ul "Lead Information 71% Completed Program Details Address Information Activity" at bounding box center [155, 129] width 58 height 163
click at [163, 88] on link "Activity" at bounding box center [155, 92] width 58 height 13
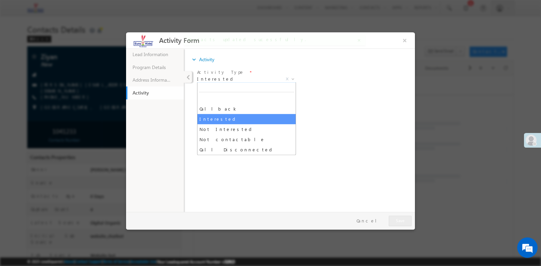
click at [291, 79] on span at bounding box center [292, 78] width 7 height 9
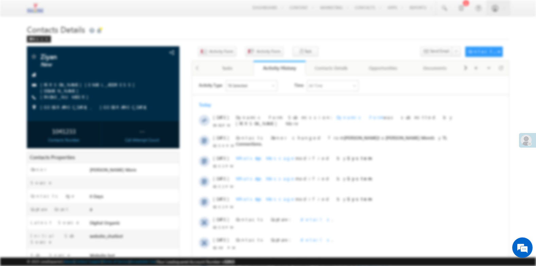
click at [213, 120] on div at bounding box center [268, 130] width 289 height 197
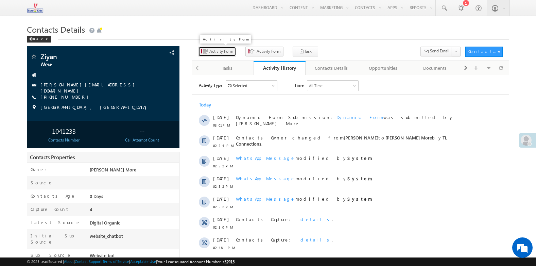
click at [218, 50] on span "Activity Form" at bounding box center [221, 51] width 24 height 6
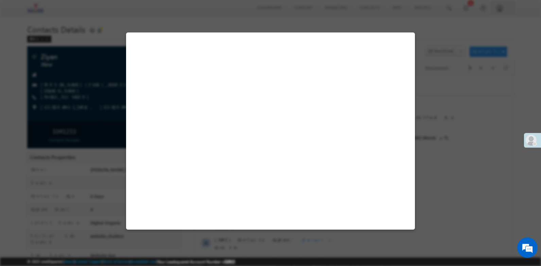
select select "Admissions"
select select "Male"
select select "Mother"
select select "Website bot"
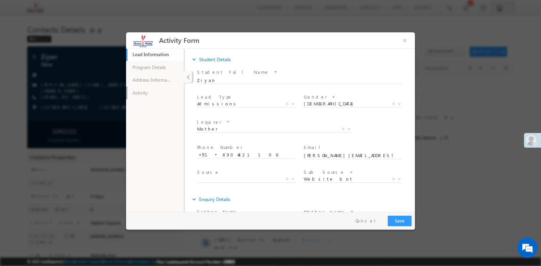
click at [154, 94] on link "Activity" at bounding box center [155, 92] width 58 height 13
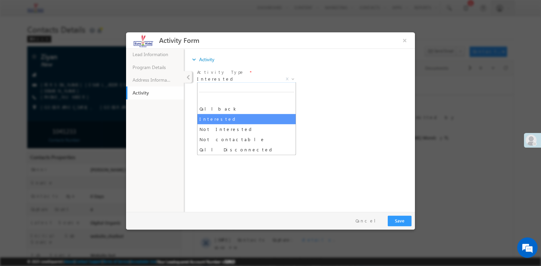
click at [291, 78] on b at bounding box center [293, 78] width 4 height 2
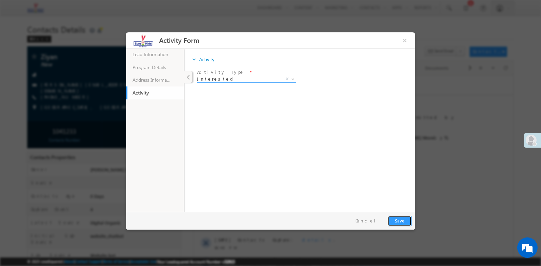
click at [407, 219] on button "Save" at bounding box center [400, 220] width 24 height 11
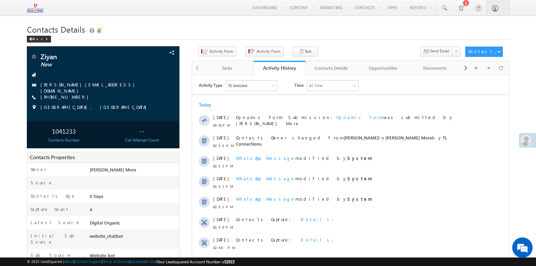
click at [378, 31] on h1 "Contacts Details" at bounding box center [268, 28] width 482 height 13
click at [302, 39] on div "Back" at bounding box center [268, 37] width 482 height 4
click at [219, 52] on span "Activity Form" at bounding box center [221, 51] width 24 height 6
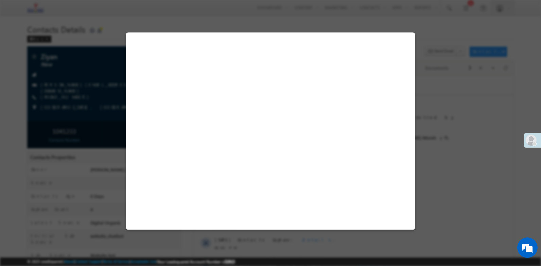
select select "Admissions"
select select "Male"
select select "Mother"
select select "Website bot"
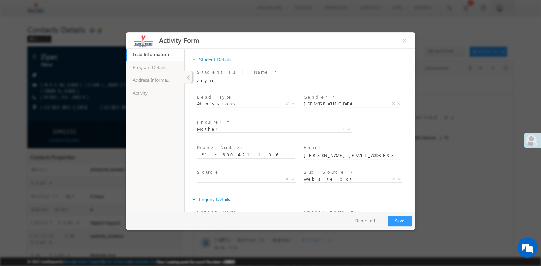
click at [218, 82] on input "Ziyan" at bounding box center [299, 80] width 205 height 7
click at [198, 77] on input "Ziyan" at bounding box center [299, 80] width 205 height 7
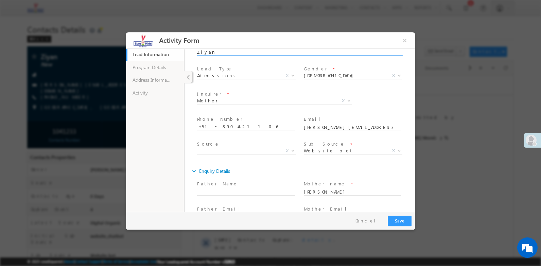
scroll to position [71, 0]
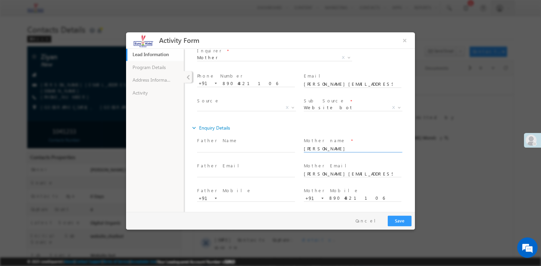
click at [314, 148] on input "shagufta" at bounding box center [353, 148] width 98 height 7
click input "shagufta.b@outlook.com"
click at [334, 197] on input "8904821106" at bounding box center [353, 198] width 98 height 7
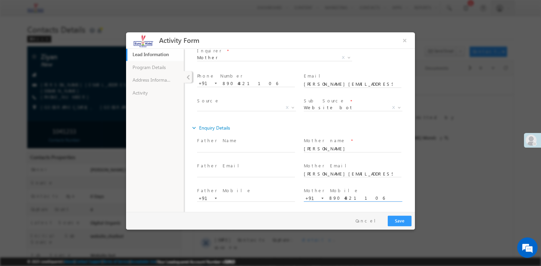
click at [334, 197] on input "8904821106" at bounding box center [353, 198] width 98 height 7
click at [154, 89] on link "Activity" at bounding box center [155, 92] width 58 height 13
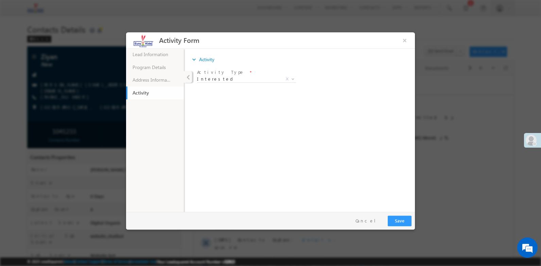
click at [153, 92] on link "Activity" at bounding box center [155, 92] width 58 height 13
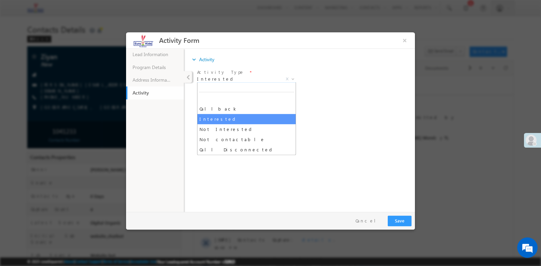
click at [292, 77] on b at bounding box center [293, 78] width 4 height 2
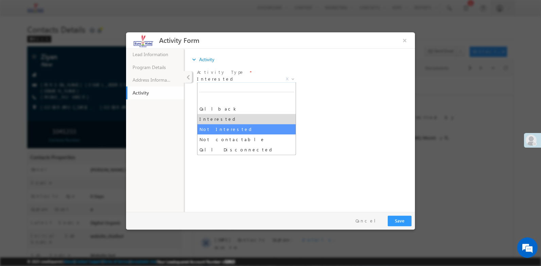
select select "Not Interested"
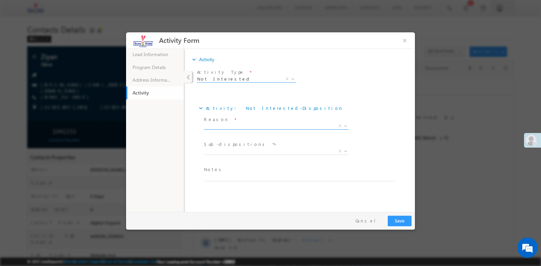
click at [222, 123] on span "X" at bounding box center [276, 126] width 145 height 7
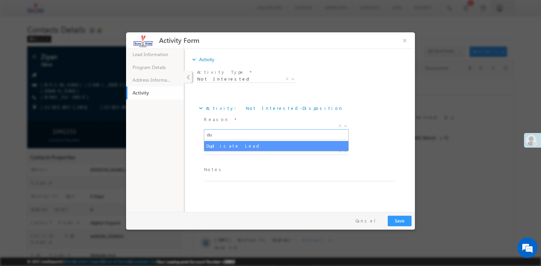
type input "du"
select select "Duplicate Lead"
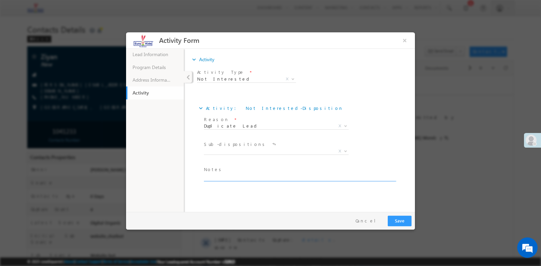
click at [215, 177] on textarea at bounding box center [299, 177] width 191 height 8
type textarea "Duplicate lead"
click at [406, 218] on button "Save" at bounding box center [400, 220] width 24 height 11
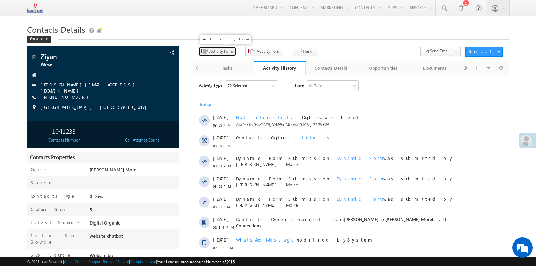
click at [214, 51] on span "Activity Form" at bounding box center [221, 51] width 24 height 6
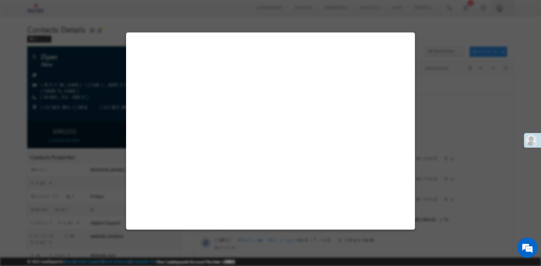
select select "Admissions"
select select "Male"
select select "Mother"
select select "Website bot"
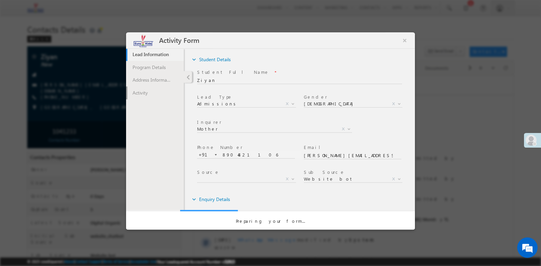
scroll to position [0, 0]
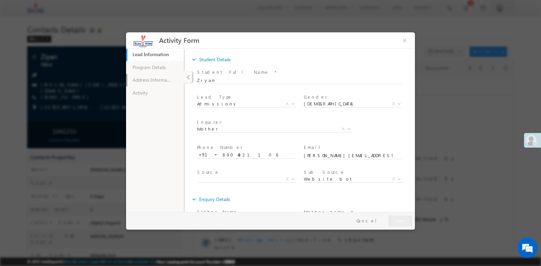
click at [158, 80] on link "Address Information" at bounding box center [155, 80] width 58 height 13
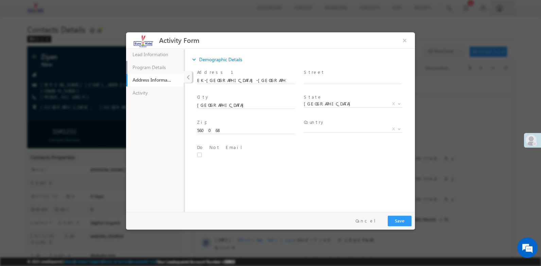
click at [163, 67] on link "Program Details" at bounding box center [155, 67] width 58 height 13
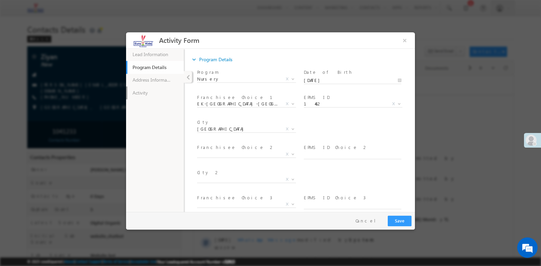
click at [157, 97] on link "Activity" at bounding box center [155, 92] width 58 height 13
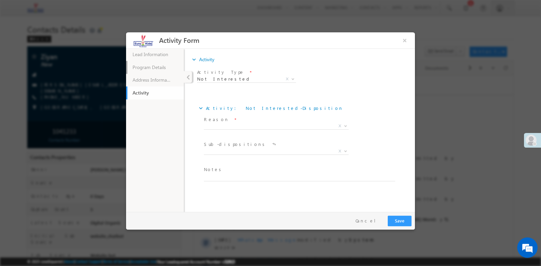
click at [161, 62] on link "Program Details" at bounding box center [155, 67] width 58 height 13
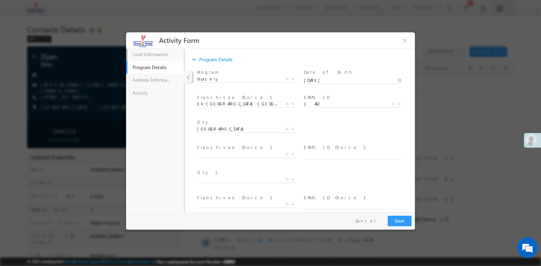
click at [159, 53] on link "Lead Information 71% Completed" at bounding box center [155, 54] width 58 height 13
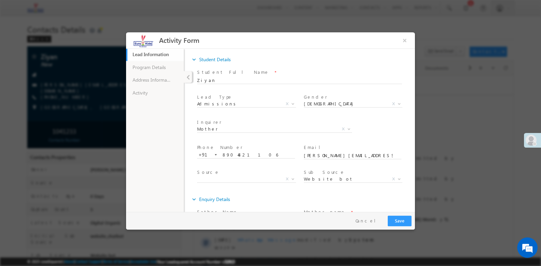
click at [151, 50] on link "Lead Information 71% Completed" at bounding box center [155, 54] width 58 height 13
drag, startPoint x: 214, startPoint y: 152, endPoint x: 209, endPoint y: 154, distance: 5.2
click at [212, 152] on div at bounding box center [249, 154] width 104 height 7
click at [209, 154] on div at bounding box center [249, 154] width 104 height 7
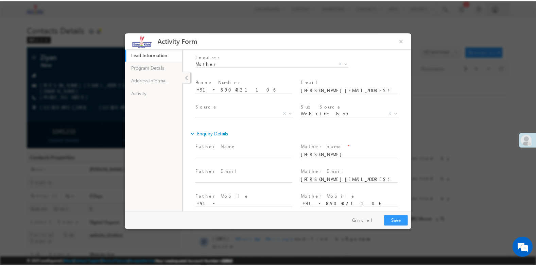
scroll to position [71, 0]
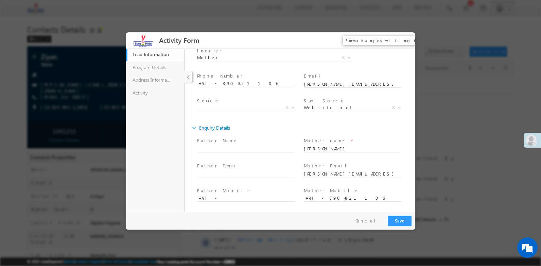
click at [403, 40] on button "×" at bounding box center [405, 40] width 12 height 13
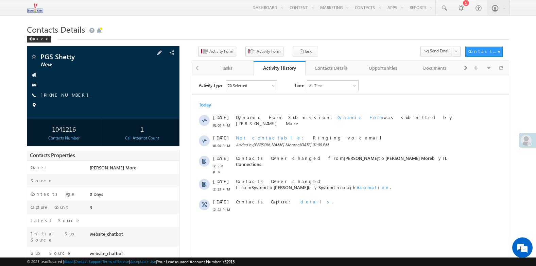
click at [65, 95] on link "[PHONE_NUMBER]" at bounding box center [65, 95] width 51 height 6
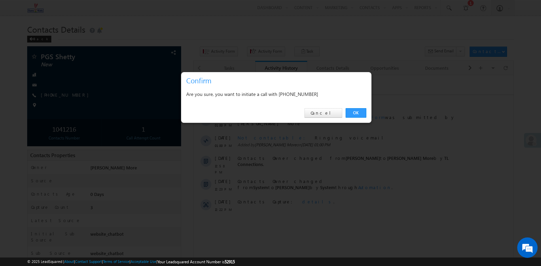
click at [303, 101] on div "Are you sure, you want to initiate a call with [PHONE_NUMBER]" at bounding box center [276, 94] width 190 height 17
click at [306, 97] on div "Are you sure, you want to initiate a call with +91-9986704777" at bounding box center [276, 94] width 180 height 8
copy div "9986704777"
click at [323, 111] on link "Cancel" at bounding box center [323, 113] width 38 height 10
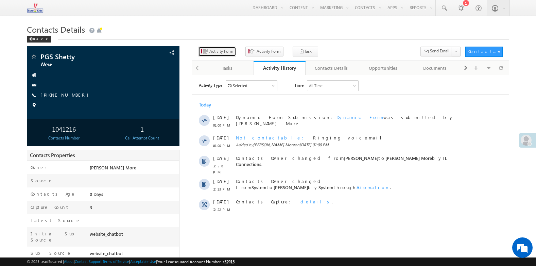
click at [219, 54] on span "Activity Form" at bounding box center [221, 51] width 24 height 6
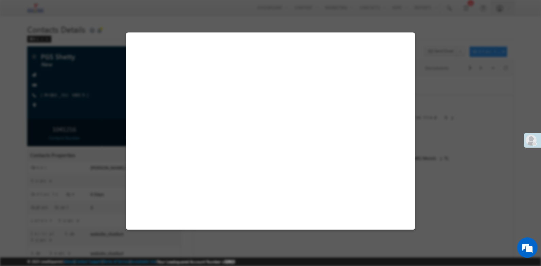
select select "Admissions"
select select "website_chatbot"
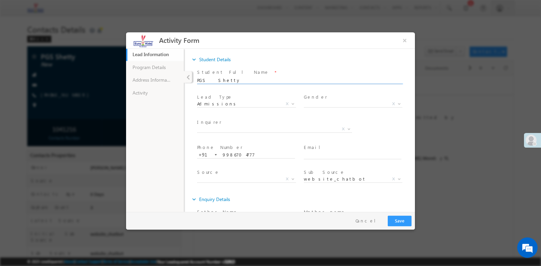
click at [204, 78] on input "PGS Shetty" at bounding box center [299, 80] width 205 height 7
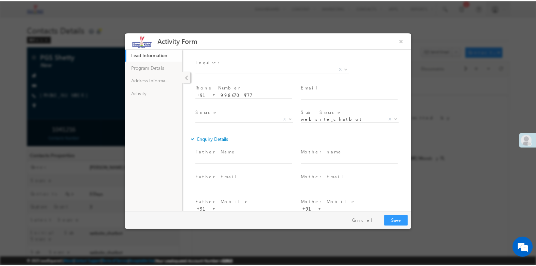
scroll to position [72, 0]
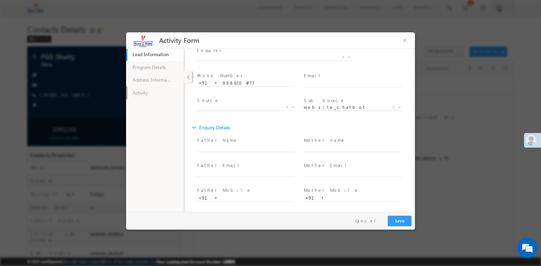
click at [149, 92] on link "Activity" at bounding box center [155, 92] width 58 height 13
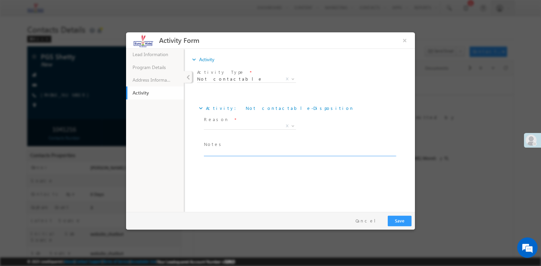
click at [226, 153] on textarea at bounding box center [299, 152] width 191 height 8
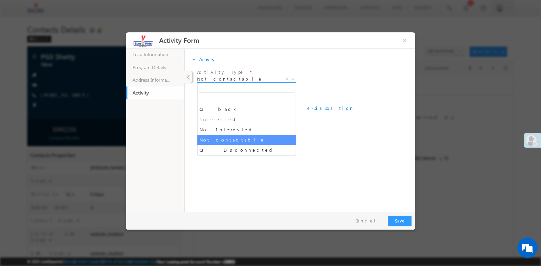
click at [235, 78] on span "Not contactable" at bounding box center [238, 79] width 83 height 6
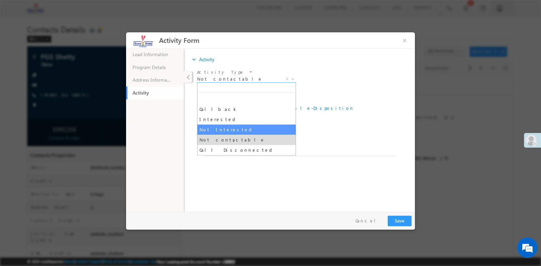
select select "Not Interested"
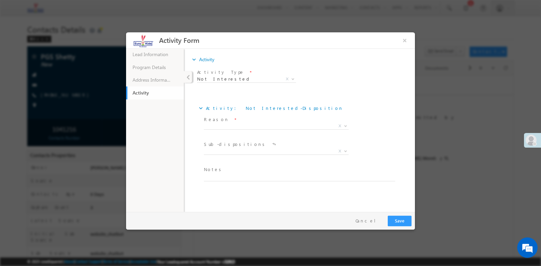
click at [221, 168] on span "Notes *" at bounding box center [297, 169] width 187 height 7
paste textarea "Looking for franchise"
click at [220, 177] on textarea "Looking for franchise" at bounding box center [299, 177] width 191 height 8
type textarea "Looking for franchise"
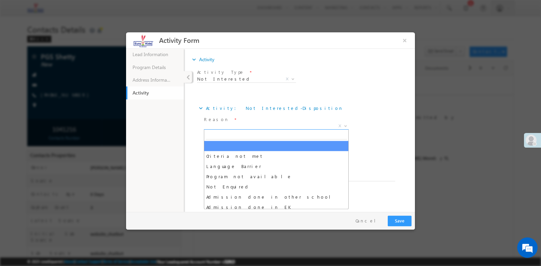
click at [223, 125] on span "X" at bounding box center [276, 126] width 145 height 7
type input "fra"
select select "Franchise / Business Inquiry"
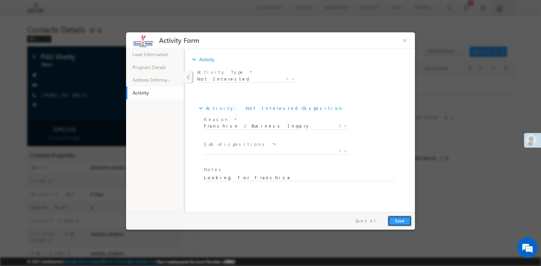
click at [395, 222] on button "Save" at bounding box center [400, 220] width 24 height 11
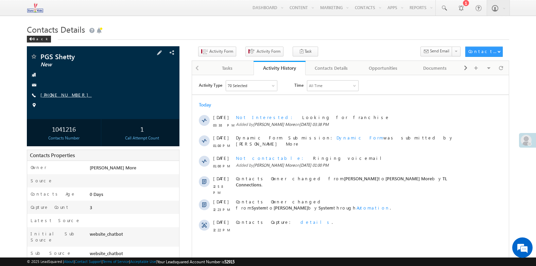
click at [68, 93] on link "+91-9986704777" at bounding box center [65, 95] width 51 height 6
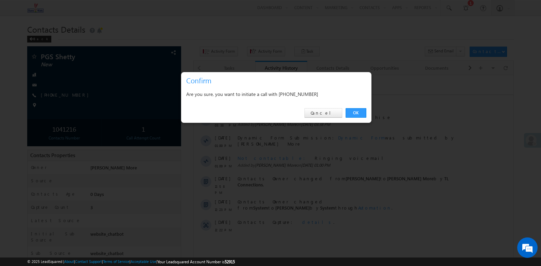
click at [301, 95] on div "Are you sure, you want to initiate a call with +91-9986704777" at bounding box center [276, 94] width 180 height 8
copy div "9986704777"
click at [321, 112] on link "Cancel" at bounding box center [323, 113] width 38 height 10
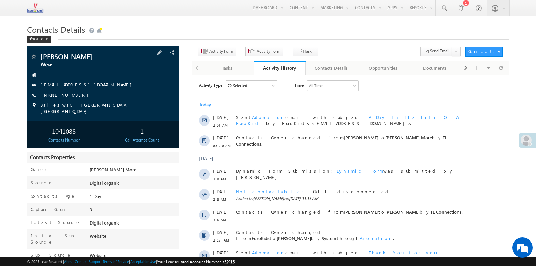
click at [60, 95] on link "+91-7001383604" at bounding box center [65, 95] width 51 height 6
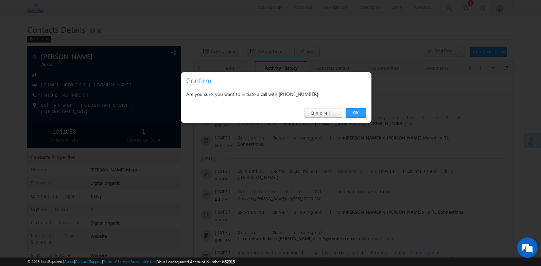
click at [300, 92] on div "Are you sure, you want to initiate a call with +91-7001383604" at bounding box center [276, 94] width 180 height 8
copy div "7001383604"
drag, startPoint x: 327, startPoint y: 113, endPoint x: 13, endPoint y: 12, distance: 329.8
click at [327, 113] on link "Cancel" at bounding box center [323, 113] width 38 height 10
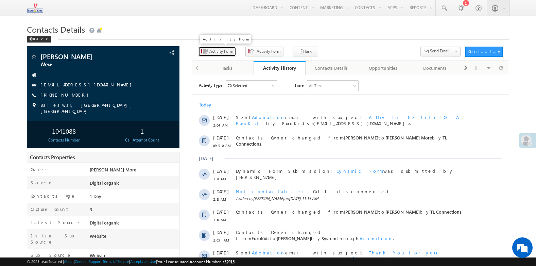
click at [198, 49] on button "Activity Form" at bounding box center [217, 52] width 38 height 10
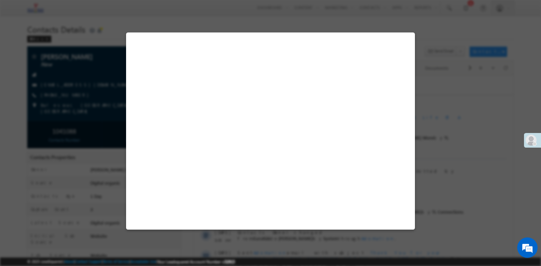
select select "Admissions"
select select "Digital organic"
select select "Website"
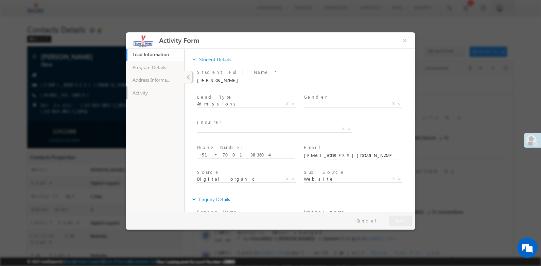
click at [149, 95] on link "Activity" at bounding box center [155, 92] width 58 height 13
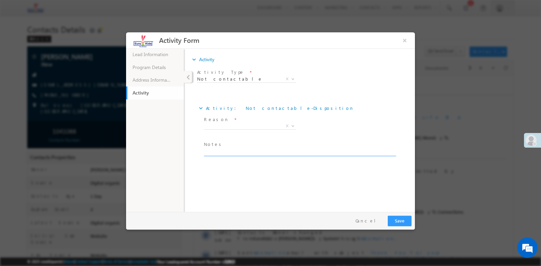
click at [218, 153] on textarea at bounding box center [299, 152] width 191 height 8
paste textarea "Call disconnected"
type textarea "Call disconnected"
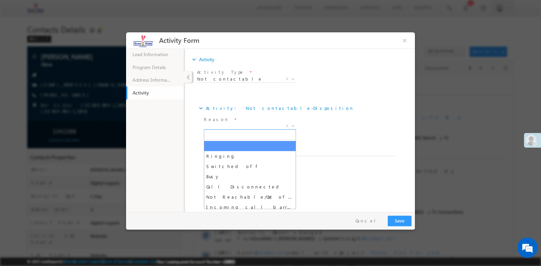
click at [219, 125] on span "X" at bounding box center [250, 126] width 92 height 7
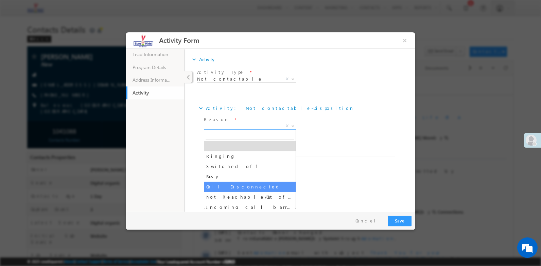
select select "Call Disconnected"
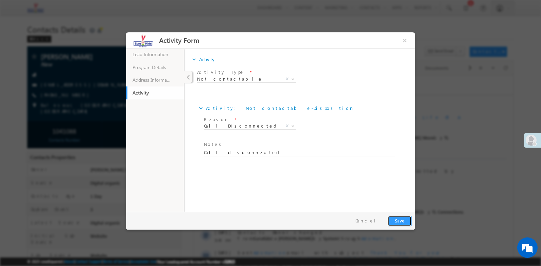
click at [404, 222] on button "Save" at bounding box center [400, 220] width 24 height 11
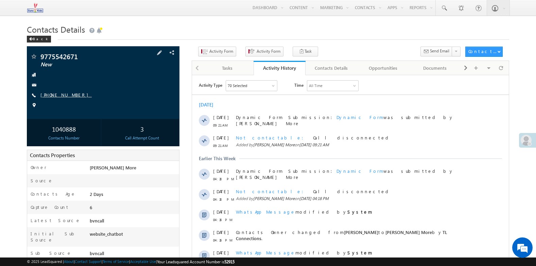
click at [58, 94] on link "[PHONE_NUMBER]" at bounding box center [65, 95] width 51 height 6
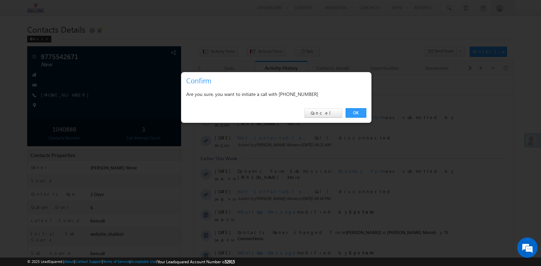
click at [287, 103] on div "Are you sure, you want to initiate a call with [PHONE_NUMBER]" at bounding box center [276, 94] width 190 height 17
click at [294, 98] on div "Are you sure, you want to initiate a call with [PHONE_NUMBER]" at bounding box center [276, 94] width 180 height 8
copy div "9775542671"
click at [322, 113] on link "Cancel" at bounding box center [323, 113] width 38 height 10
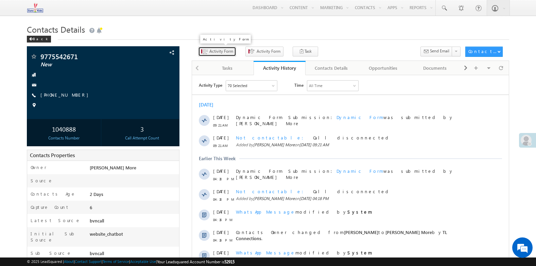
click at [209, 53] on span "Activity Form" at bounding box center [221, 51] width 24 height 6
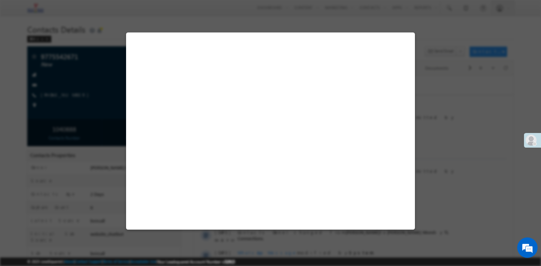
select select "Admissions"
select select "bvncall"
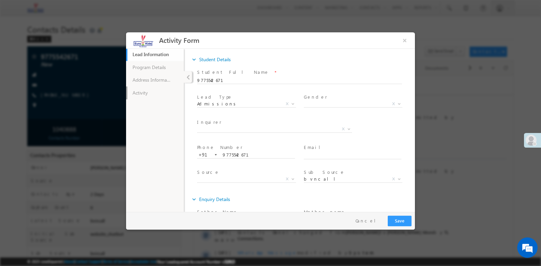
click at [153, 91] on link "Activity" at bounding box center [155, 92] width 58 height 13
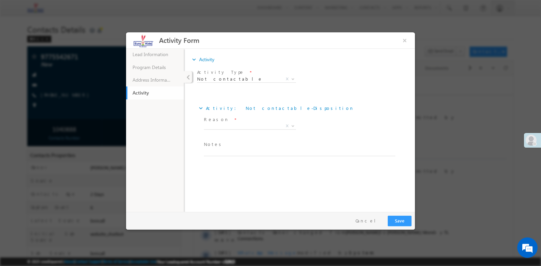
drag, startPoint x: 225, startPoint y: 165, endPoint x: 222, endPoint y: 152, distance: 12.9
click at [225, 162] on div "expand_more Activity: Not contactable - Disposition Reason * Ringing Switched o…" at bounding box center [302, 133] width 211 height 65
click at [222, 152] on textarea at bounding box center [299, 152] width 191 height 8
paste textarea "Call disconnected"
type textarea "Call disconnected"
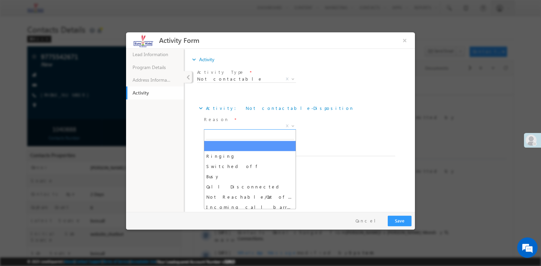
click at [220, 126] on span "X" at bounding box center [250, 126] width 92 height 7
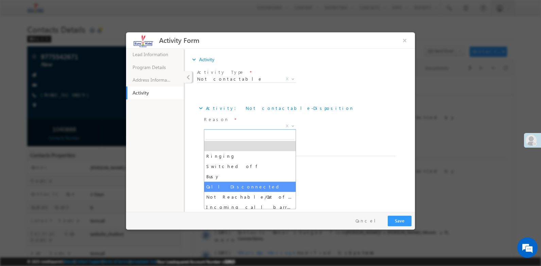
select select "Call Disconnected"
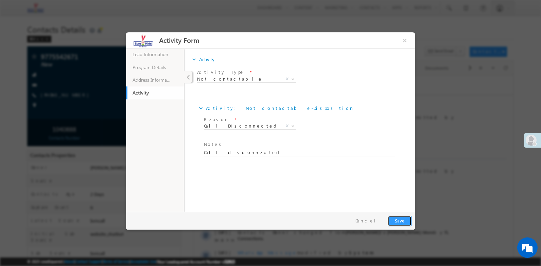
click at [396, 218] on button "Save" at bounding box center [400, 220] width 24 height 11
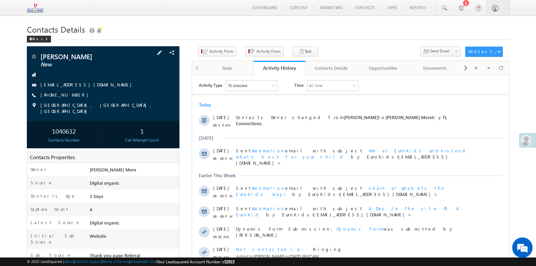
click at [65, 98] on span "[PHONE_NUMBER]" at bounding box center [65, 95] width 51 height 7
click at [68, 95] on link "[PHONE_NUMBER]" at bounding box center [65, 95] width 51 height 6
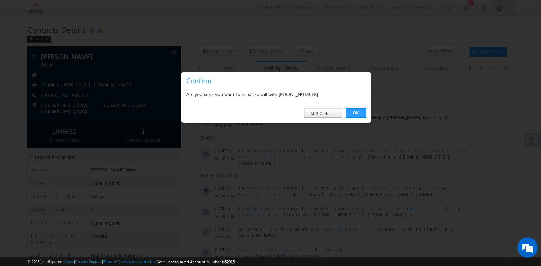
click at [299, 90] on div "Are you sure, you want to initiate a call with [PHONE_NUMBER]" at bounding box center [276, 94] width 180 height 8
click at [300, 93] on div "Are you sure, you want to initiate a call with [PHONE_NUMBER]" at bounding box center [276, 94] width 180 height 8
copy div "7879713134"
click at [323, 110] on link "Cancel" at bounding box center [323, 113] width 38 height 10
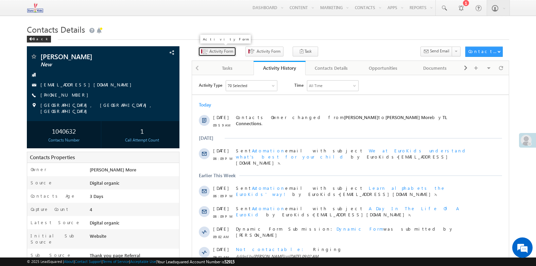
click at [218, 52] on span "Activity Form" at bounding box center [221, 51] width 24 height 6
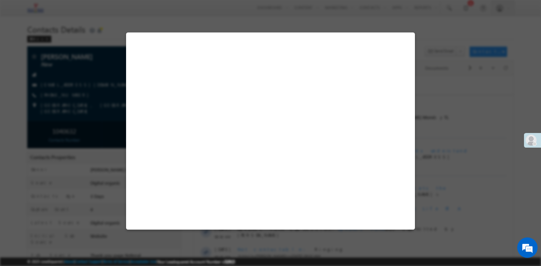
select select "Admissions"
select select "Digital organic"
select select "Thank you page Referral"
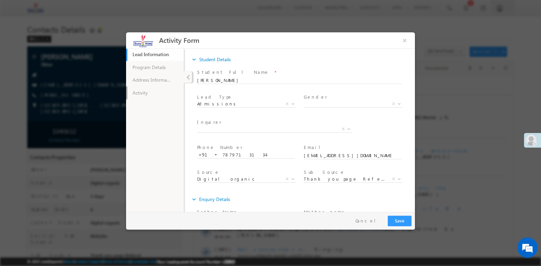
click at [157, 94] on link "Activity" at bounding box center [155, 92] width 58 height 13
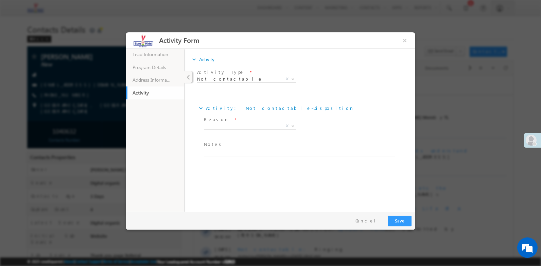
click at [228, 149] on textarea at bounding box center [299, 152] width 191 height 8
paste textarea "Busy"
type textarea "Busy"
click at [224, 122] on span "Reason *" at bounding box center [250, 119] width 92 height 7
click at [224, 126] on span "X" at bounding box center [250, 126] width 92 height 7
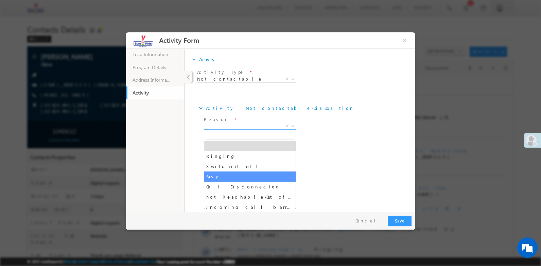
drag, startPoint x: 228, startPoint y: 173, endPoint x: 241, endPoint y: 172, distance: 14.0
select select "Busy"
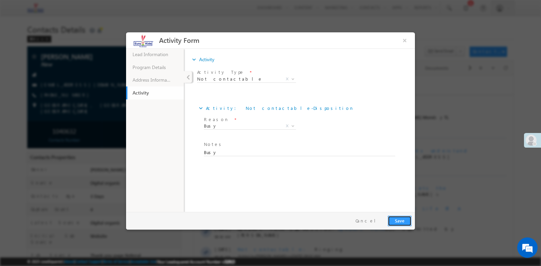
click at [401, 219] on button "Save" at bounding box center [400, 220] width 24 height 11
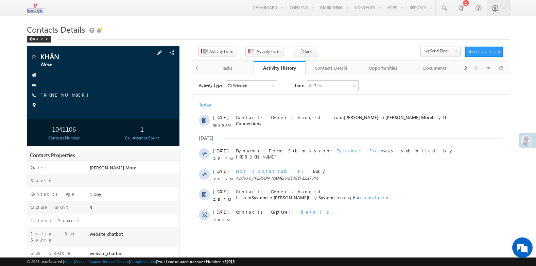
click at [65, 94] on link "[PHONE_NUMBER]" at bounding box center [65, 95] width 51 height 6
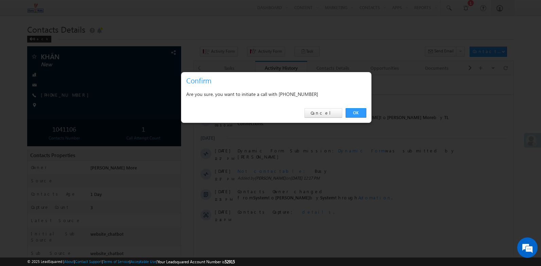
click at [301, 97] on div "Are you sure, you want to initiate a call with [PHONE_NUMBER]" at bounding box center [276, 94] width 180 height 8
copy div "9326533325"
click at [328, 110] on link "Cancel" at bounding box center [323, 113] width 38 height 10
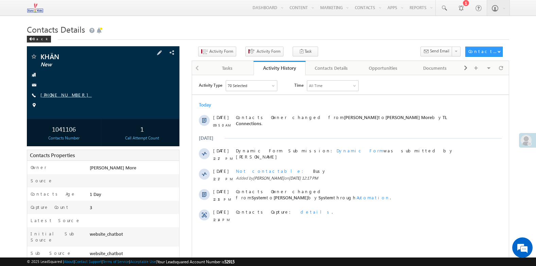
click at [50, 92] on link "[PHONE_NUMBER]" at bounding box center [65, 95] width 51 height 6
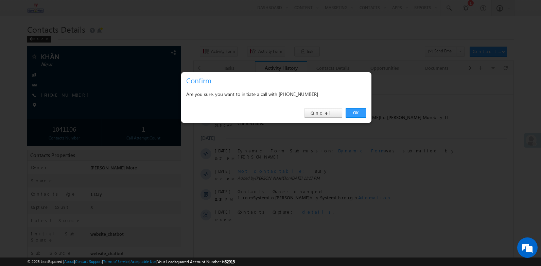
click at [302, 100] on div "Are you sure, you want to initiate a call with [PHONE_NUMBER]" at bounding box center [276, 94] width 190 height 17
click at [303, 98] on div "Are you sure, you want to initiate a call with [PHONE_NUMBER]" at bounding box center [276, 94] width 180 height 8
click at [305, 96] on div "Are you sure, you want to initiate a call with [PHONE_NUMBER]" at bounding box center [276, 94] width 180 height 8
copy div "9326533325"
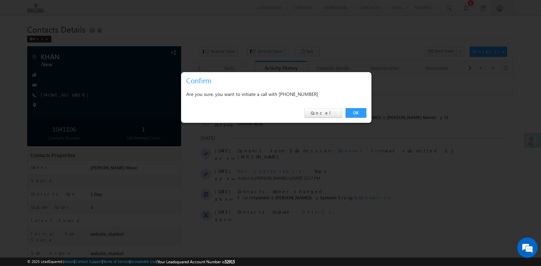
click at [303, 105] on div "OK Cancel" at bounding box center [276, 112] width 190 height 19
click at [306, 83] on h3 "Confirm" at bounding box center [277, 80] width 183 height 12
click at [304, 93] on div "Are you sure, you want to initiate a call with [PHONE_NUMBER]" at bounding box center [276, 94] width 180 height 8
copy div "9326533325"
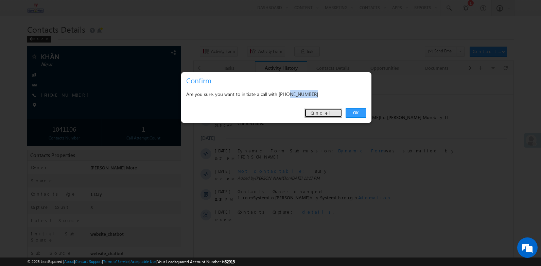
click at [327, 113] on link "Cancel" at bounding box center [323, 113] width 38 height 10
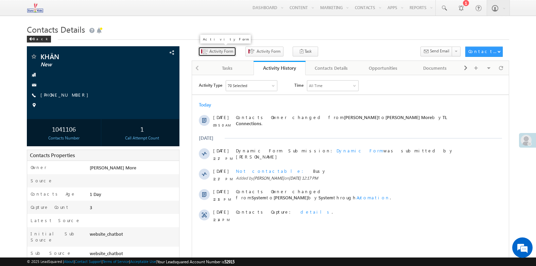
click at [214, 50] on span "Activity Form" at bounding box center [221, 51] width 24 height 6
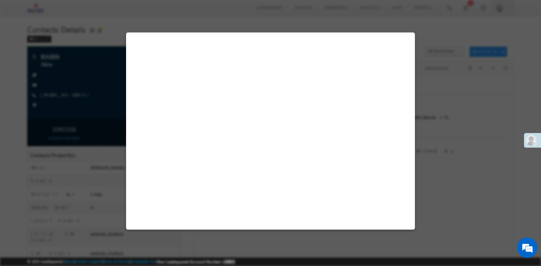
select select "Admissions"
select select "website_chatbot"
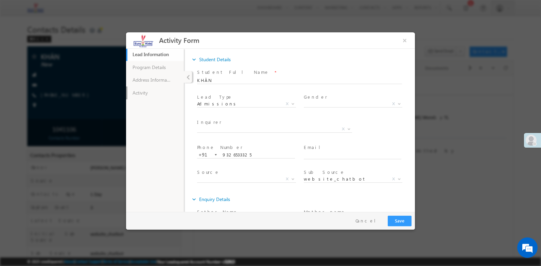
click at [154, 88] on link "Activity" at bounding box center [155, 92] width 58 height 13
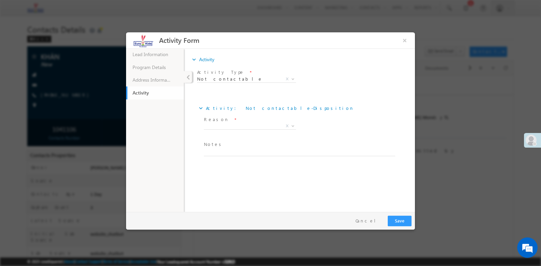
click at [231, 156] on span at bounding box center [297, 159] width 187 height 7
click at [232, 151] on textarea at bounding box center [299, 152] width 191 height 8
paste textarea "Concern person used to work in Ek-Mumbai-Powai-2 as teacher faced issues regard…"
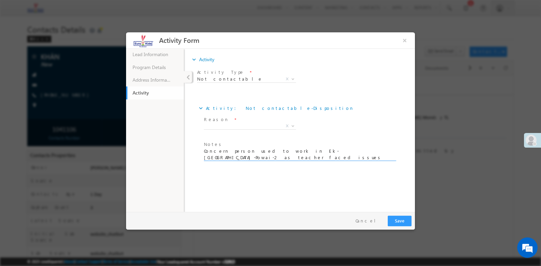
type textarea "Concern person used to work in Ek-Mumbai-Powai-2 as teacher faced issues regard…"
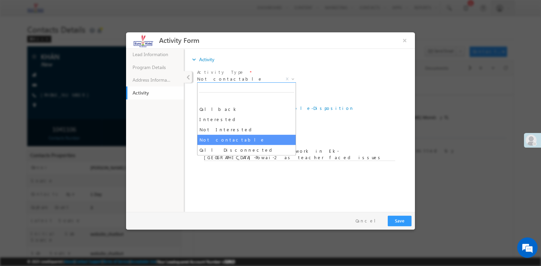
click at [246, 81] on span "Not contactable" at bounding box center [238, 79] width 83 height 6
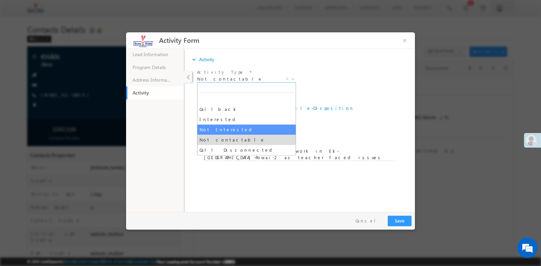
select select "Not Interested"
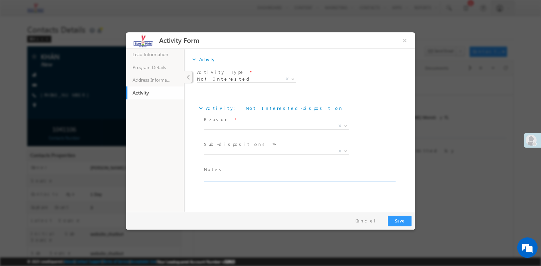
click at [226, 173] on div "Notes *" at bounding box center [302, 174] width 197 height 16
paste textarea "Concern person used to work in Ek-Mumbai-Powai-2 as teacher faced issues regard…"
type textarea "Concern person used to work in Ek-Mumbai-Powai-2 as teacher faced issues regard…"
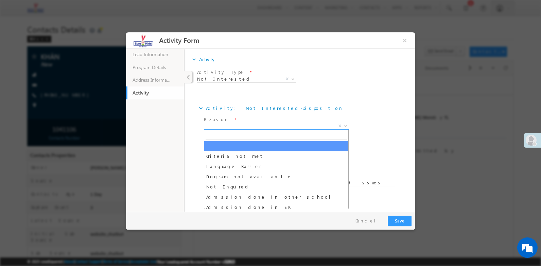
click at [278, 129] on span "X" at bounding box center [276, 126] width 145 height 7
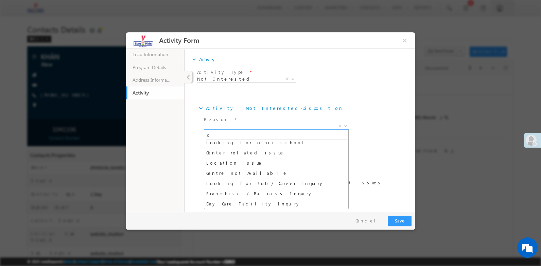
scroll to position [0, 0]
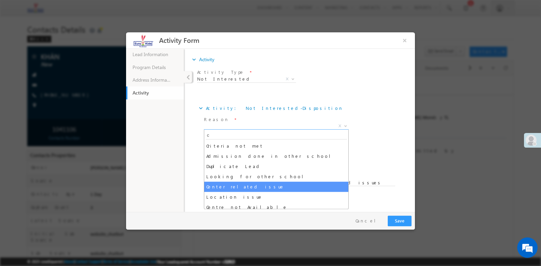
type input "c"
select select "Center related issue"
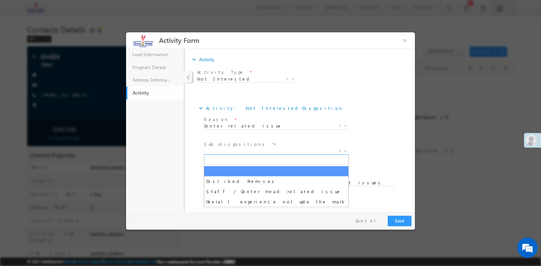
click at [241, 150] on span "X" at bounding box center [276, 151] width 145 height 7
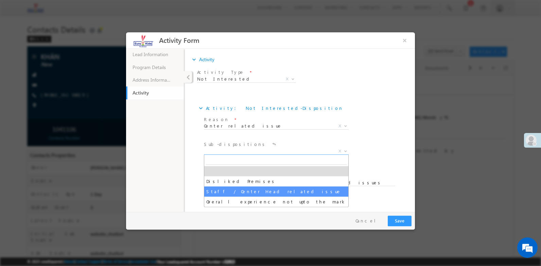
select select "Staff / Center Head related issue"
click at [251, 150] on span "Staff / Center Head related issue" at bounding box center [268, 151] width 128 height 6
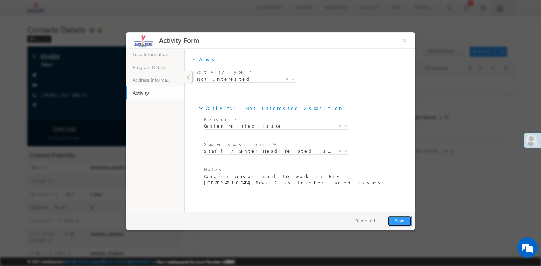
click at [402, 221] on button "Save" at bounding box center [400, 220] width 24 height 11
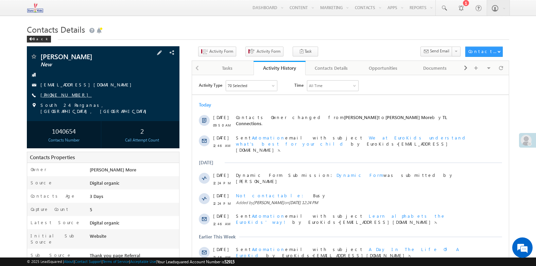
click at [62, 94] on link "[PHONE_NUMBER]" at bounding box center [65, 95] width 51 height 6
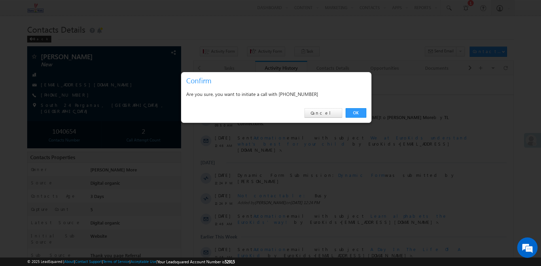
click at [306, 93] on div "Are you sure, you want to initiate a call with [PHONE_NUMBER]" at bounding box center [276, 94] width 180 height 8
copy div "7003929214"
click at [341, 111] on link "Cancel" at bounding box center [323, 113] width 38 height 10
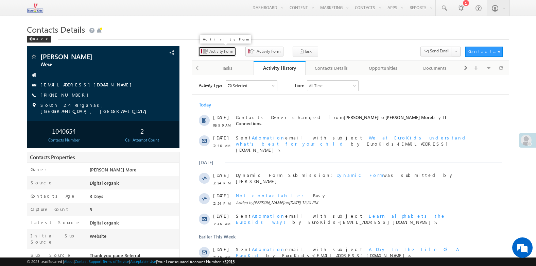
click at [202, 51] on icon "button" at bounding box center [204, 52] width 5 height 6
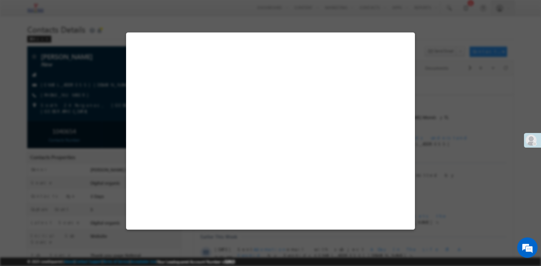
select select "Admissions"
select select "Digital organic"
select select "Thank you page Referral"
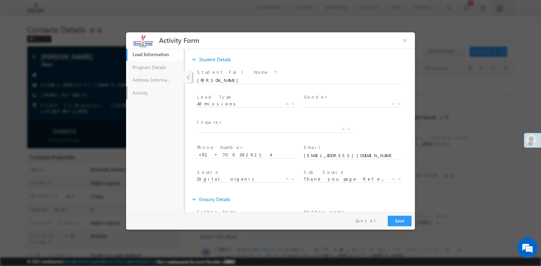
click at [159, 87] on link "Activity" at bounding box center [155, 92] width 58 height 13
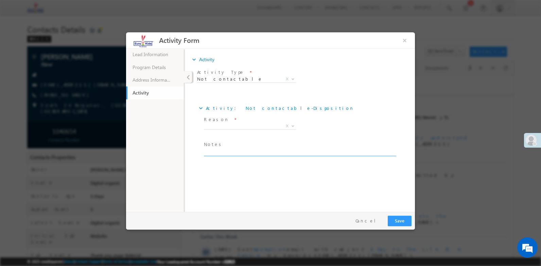
paste textarea "Busy"
click at [222, 154] on textarea "Busy" at bounding box center [299, 152] width 191 height 8
type textarea "Busy"
click at [222, 125] on span "X" at bounding box center [250, 126] width 92 height 7
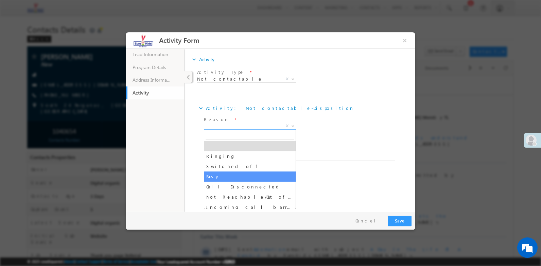
select select "Busy"
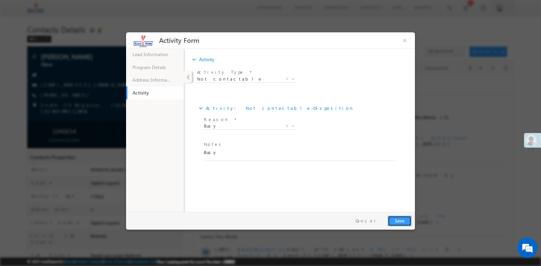
click at [400, 222] on button "Save" at bounding box center [400, 220] width 24 height 11
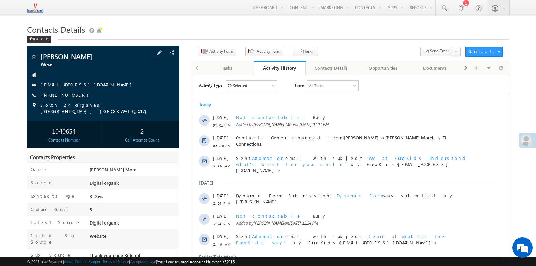
click at [56, 96] on link "[PHONE_NUMBER]" at bounding box center [65, 95] width 51 height 6
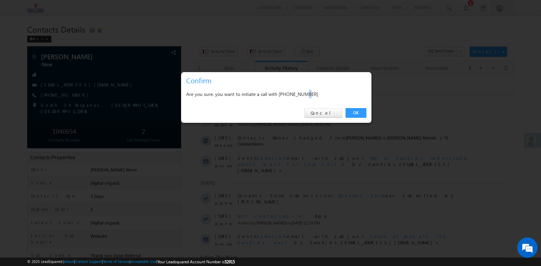
click at [306, 97] on div "Are you sure, you want to initiate a call with [PHONE_NUMBER]" at bounding box center [276, 94] width 180 height 8
click at [334, 111] on link "Cancel" at bounding box center [323, 113] width 38 height 10
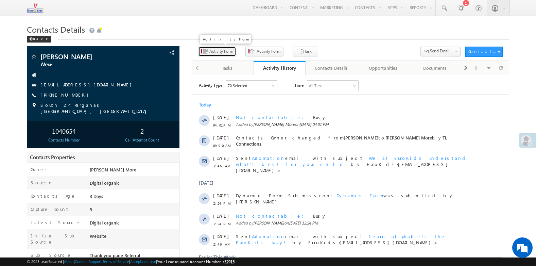
click at [201, 51] on span "button" at bounding box center [201, 51] width 1 height 4
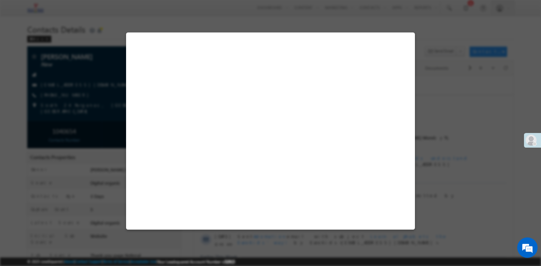
select select "Admissions"
select select "Digital organic"
select select "Thank you page Referral"
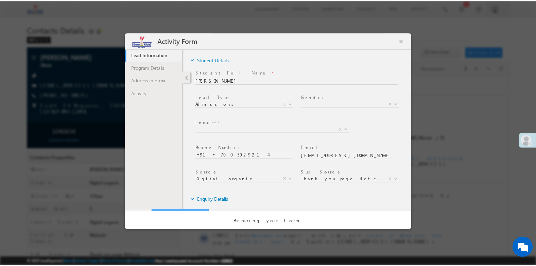
scroll to position [0, 0]
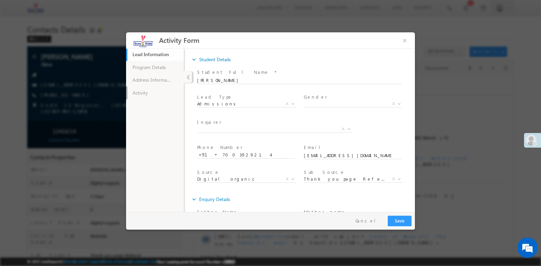
click at [159, 95] on link "Activity" at bounding box center [155, 92] width 58 height 13
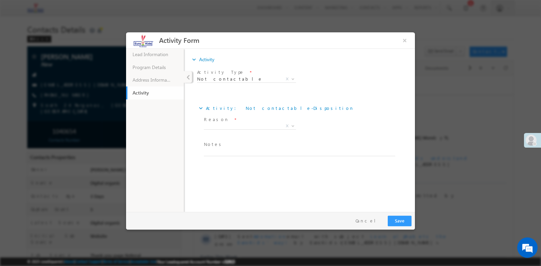
drag, startPoint x: 212, startPoint y: 156, endPoint x: 217, endPoint y: 153, distance: 5.9
click at [215, 159] on span at bounding box center [297, 159] width 187 height 7
paste textarea "Call disconnected"
click at [217, 153] on textarea "Call disconnected" at bounding box center [299, 152] width 191 height 8
type textarea "Call disconnected"
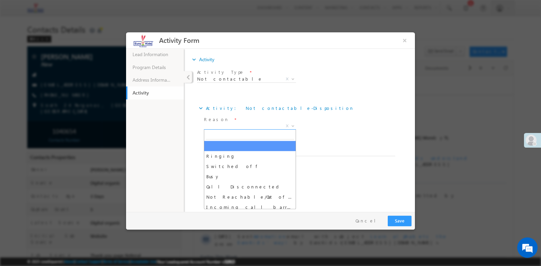
click at [229, 126] on span "X" at bounding box center [250, 126] width 92 height 7
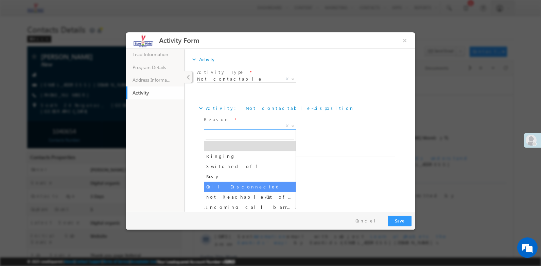
select select "Call Disconnected"
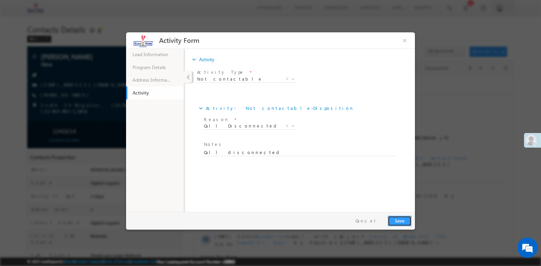
click at [401, 217] on button "Save" at bounding box center [400, 220] width 24 height 11
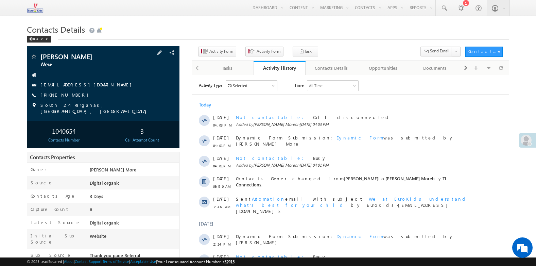
click at [61, 93] on link "[PHONE_NUMBER]" at bounding box center [65, 95] width 51 height 6
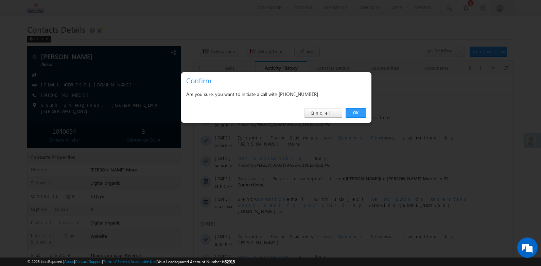
click at [301, 93] on div "Are you sure, you want to initiate a call with [PHONE_NUMBER]" at bounding box center [276, 94] width 180 height 8
copy div "7003929214"
click at [331, 114] on link "Cancel" at bounding box center [323, 113] width 38 height 10
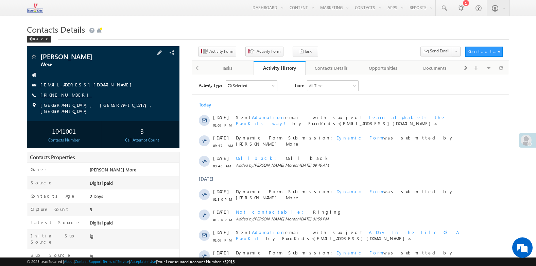
click at [66, 96] on link "[PHONE_NUMBER]" at bounding box center [65, 95] width 51 height 6
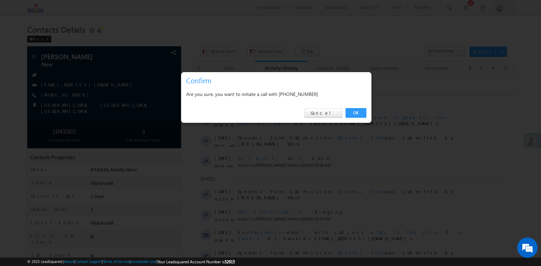
click at [297, 92] on div "Are you sure, you want to initiate a call with +91-8337098977" at bounding box center [276, 94] width 180 height 8
copy div "8337098977"
click at [324, 117] on link "Cancel" at bounding box center [323, 113] width 38 height 10
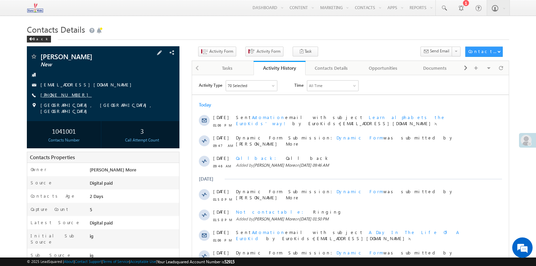
click at [69, 95] on link "+91-8337098977" at bounding box center [65, 95] width 51 height 6
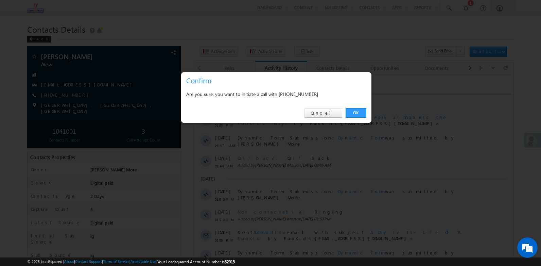
click at [309, 96] on div "Are you sure, you want to initiate a call with +91-8337098977" at bounding box center [276, 94] width 180 height 8
click at [309, 95] on div "Are you sure, you want to initiate a call with +91-8337098977" at bounding box center [276, 94] width 180 height 8
copy div "8337098977"
click at [327, 115] on link "Cancel" at bounding box center [323, 113] width 38 height 10
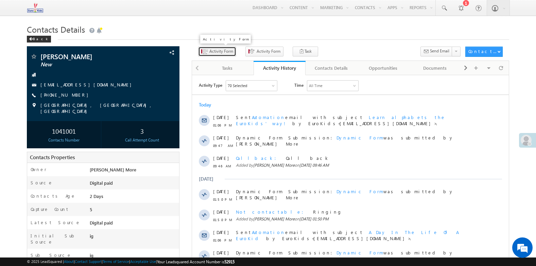
click at [219, 52] on span "Activity Form" at bounding box center [221, 51] width 24 height 6
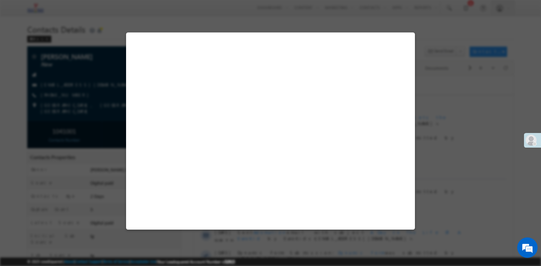
select select "Admissions"
select select "MXOthers"
select select "ig"
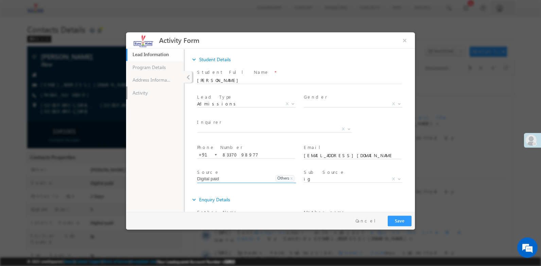
drag, startPoint x: 152, startPoint y: 93, endPoint x: 163, endPoint y: 99, distance: 13.2
click at [151, 93] on link "Activity" at bounding box center [155, 92] width 58 height 13
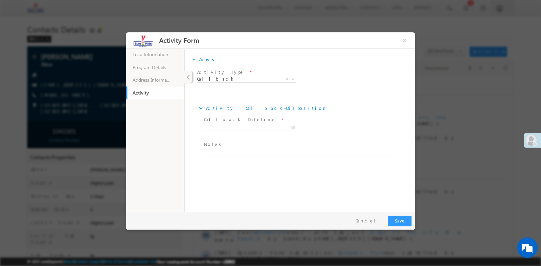
drag, startPoint x: 221, startPoint y: 146, endPoint x: 214, endPoint y: 150, distance: 8.2
click at [221, 147] on span "Notes *" at bounding box center [297, 144] width 187 height 7
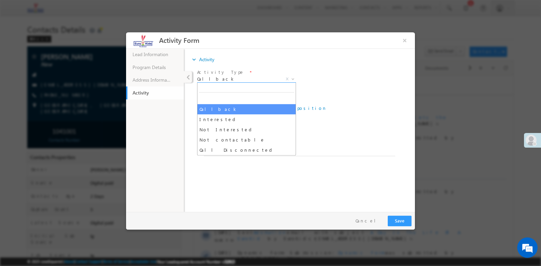
click at [227, 79] on span "Callback" at bounding box center [238, 79] width 83 height 6
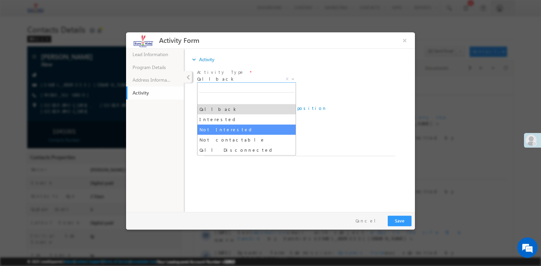
select select "Not Interested"
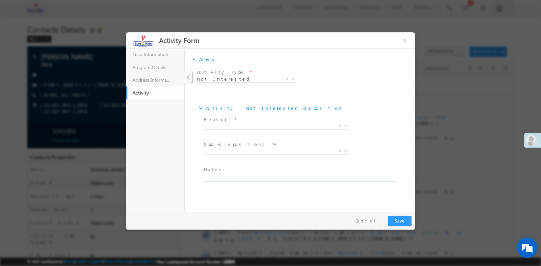
paste textarea "Call disconnected"
click at [214, 179] on textarea "Call disconnected" at bounding box center [299, 177] width 191 height 8
type textarea "Call disconnected"
click at [225, 125] on span "X" at bounding box center [276, 126] width 145 height 7
click at [229, 74] on span "Activity Type *" at bounding box center [246, 72] width 98 height 7
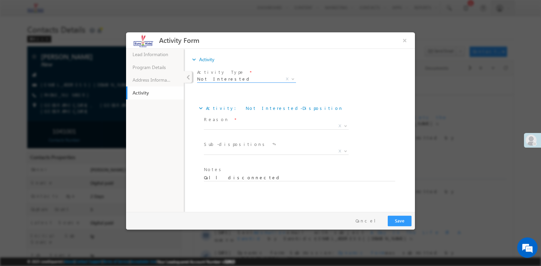
click at [229, 79] on span "Not Interested" at bounding box center [238, 79] width 83 height 6
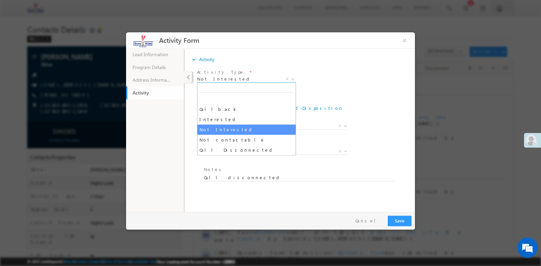
click at [224, 78] on span "Not Interested" at bounding box center [238, 79] width 83 height 6
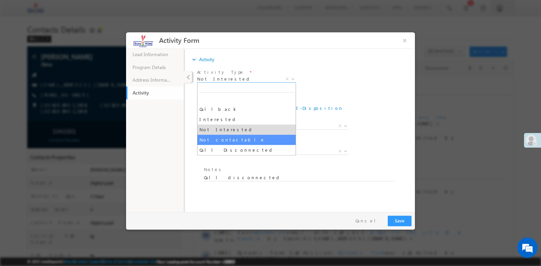
drag, startPoint x: 224, startPoint y: 140, endPoint x: 205, endPoint y: 106, distance: 39.1
select select "Not contactable"
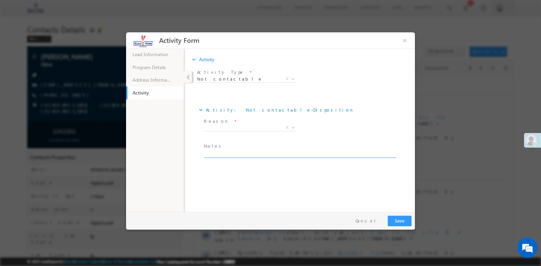
paste textarea "Call disconnected"
click at [222, 153] on textarea "Call disconnected" at bounding box center [299, 154] width 191 height 8
type textarea "Call disconnected"
click at [216, 126] on span "X" at bounding box center [250, 127] width 92 height 7
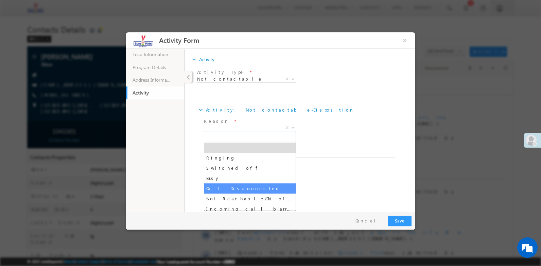
select select "Call Disconnected"
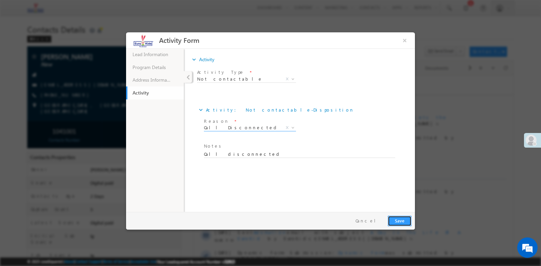
click at [396, 223] on button "Save" at bounding box center [400, 220] width 24 height 11
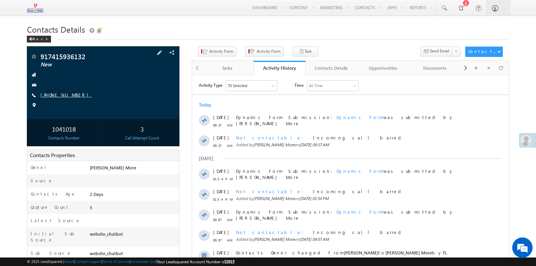
click at [64, 93] on link "[PHONE_NUMBER]" at bounding box center [65, 95] width 51 height 6
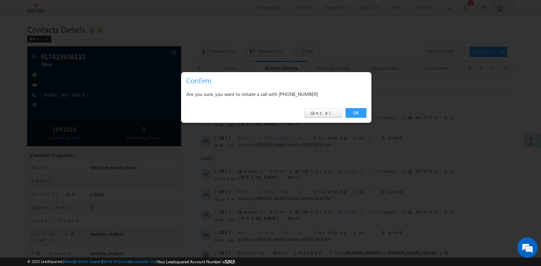
click at [304, 97] on div "Are you sure, you want to initiate a call with [PHONE_NUMBER]" at bounding box center [276, 94] width 180 height 8
click at [303, 95] on div "Are you sure, you want to initiate a call with [PHONE_NUMBER]" at bounding box center [276, 94] width 180 height 8
copy div "7415936132"
drag, startPoint x: 303, startPoint y: 95, endPoint x: 331, endPoint y: 117, distance: 35.9
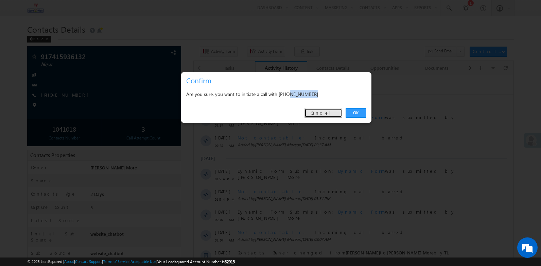
click at [331, 117] on link "Cancel" at bounding box center [323, 113] width 38 height 10
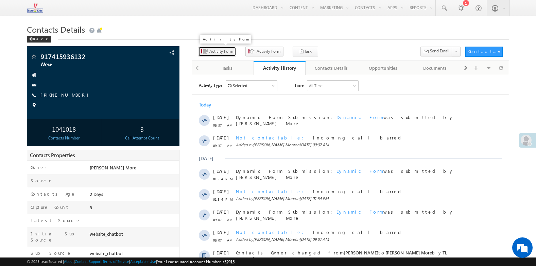
click at [213, 54] on span "Activity Form" at bounding box center [221, 51] width 24 height 6
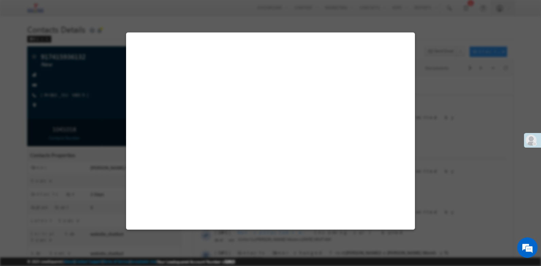
select select "Admissions"
select select "website_chatbot"
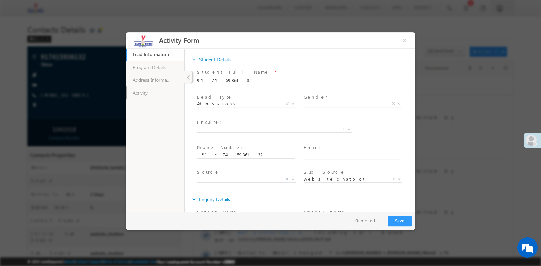
click at [145, 88] on link "Activity" at bounding box center [155, 92] width 58 height 13
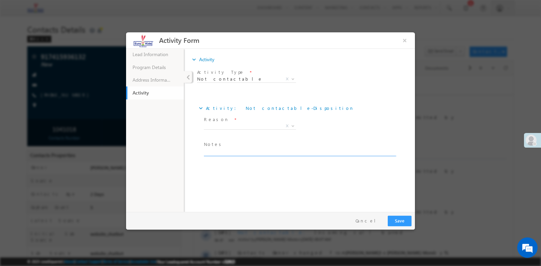
click at [229, 153] on textarea at bounding box center [299, 152] width 191 height 8
paste textarea "Incoming call barred"
type textarea "Incoming call barred"
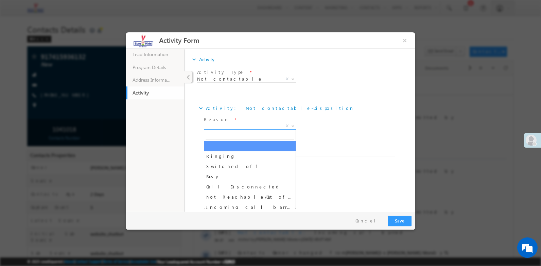
click at [228, 125] on span "X" at bounding box center [250, 126] width 92 height 7
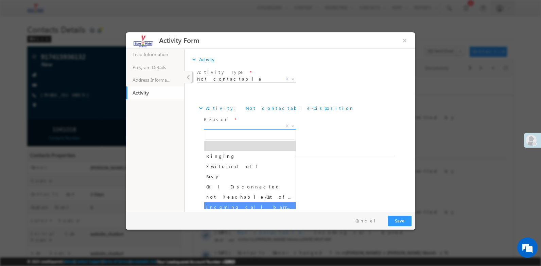
drag, startPoint x: 244, startPoint y: 205, endPoint x: 251, endPoint y: 204, distance: 6.9
select select "Incoming call barred"
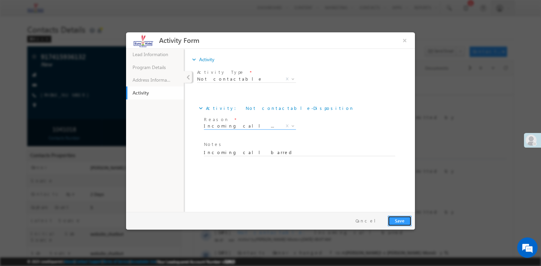
click at [391, 220] on button "Save" at bounding box center [400, 220] width 24 height 11
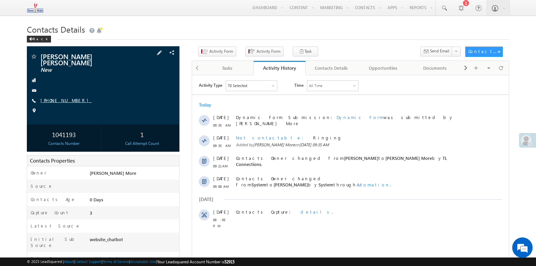
click at [60, 97] on link "[PHONE_NUMBER]" at bounding box center [65, 100] width 51 height 6
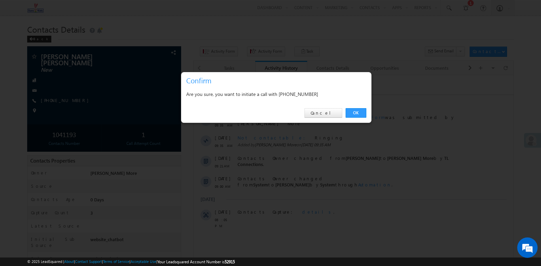
click at [298, 95] on div "Are you sure, you want to initiate a call with [PHONE_NUMBER]" at bounding box center [276, 94] width 180 height 8
click at [300, 95] on div "Are you sure, you want to initiate a call with [PHONE_NUMBER]" at bounding box center [276, 94] width 180 height 8
copy div "9830863505"
click at [294, 97] on div "Are you sure, you want to initiate a call with [PHONE_NUMBER]" at bounding box center [276, 94] width 180 height 8
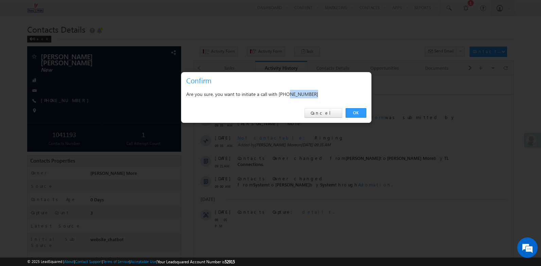
click at [300, 97] on div "Are you sure, you want to initiate a call with [PHONE_NUMBER]" at bounding box center [276, 94] width 180 height 8
click at [303, 93] on div "Are you sure, you want to initiate a call with [PHONE_NUMBER]" at bounding box center [276, 94] width 180 height 8
copy div "9830863505"
click at [292, 123] on div at bounding box center [270, 133] width 541 height 266
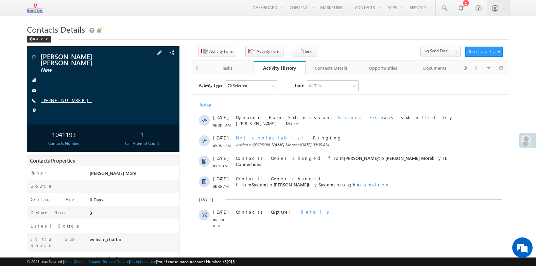
click at [69, 97] on link "[PHONE_NUMBER]" at bounding box center [65, 100] width 51 height 6
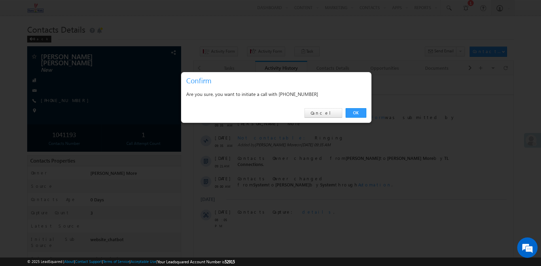
click at [310, 93] on div "Are you sure, you want to initiate a call with [PHONE_NUMBER]" at bounding box center [276, 94] width 180 height 8
copy div "9830863505"
click at [331, 112] on link "Cancel" at bounding box center [323, 113] width 38 height 10
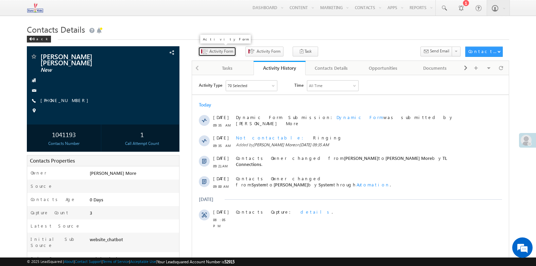
click at [214, 53] on span "Activity Form" at bounding box center [221, 51] width 24 height 6
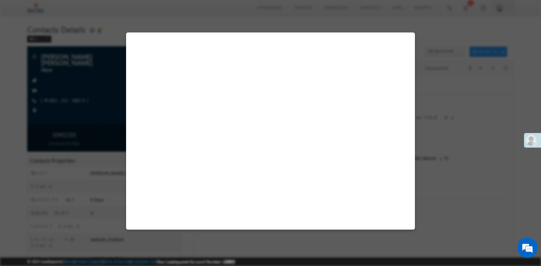
select select "Admissions"
select select "website_chatbot"
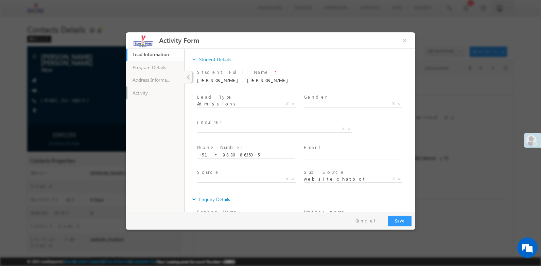
click at [163, 95] on link "Activity" at bounding box center [155, 92] width 58 height 13
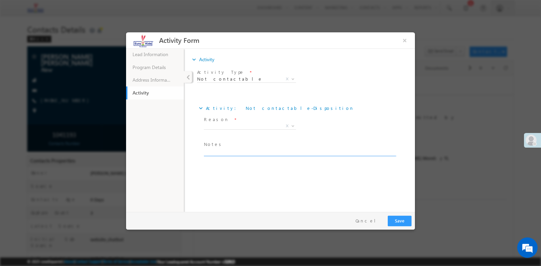
paste textarea "Busy"
click at [232, 150] on textarea "Busy" at bounding box center [299, 152] width 191 height 8
type textarea "Busy"
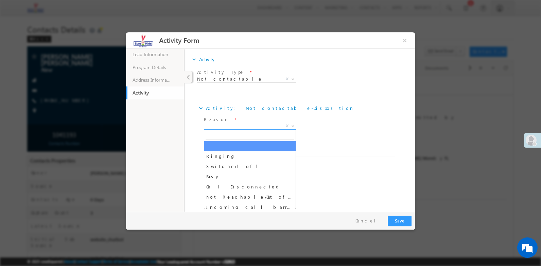
click at [229, 126] on span "X" at bounding box center [250, 126] width 92 height 7
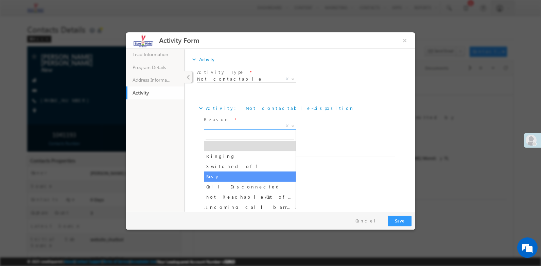
select select "Busy"
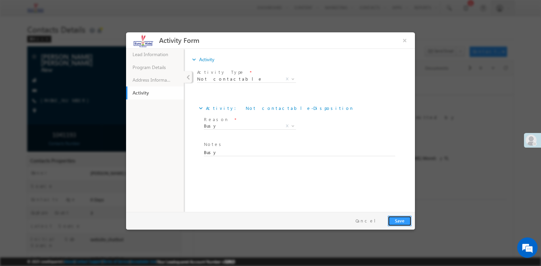
click at [401, 220] on button "Save" at bounding box center [400, 220] width 24 height 11
